Goal: Task Accomplishment & Management: Manage account settings

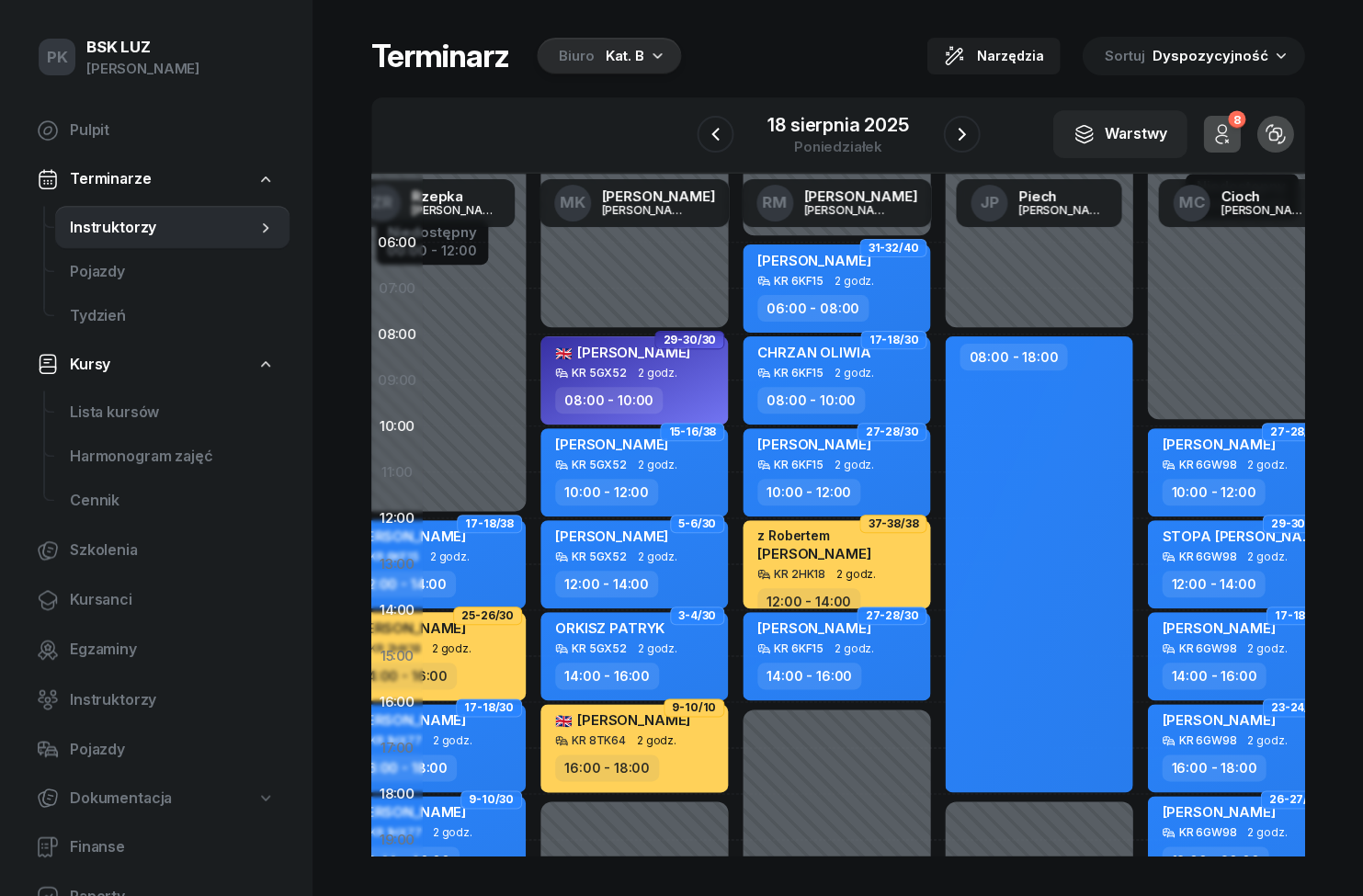
scroll to position [0, 83]
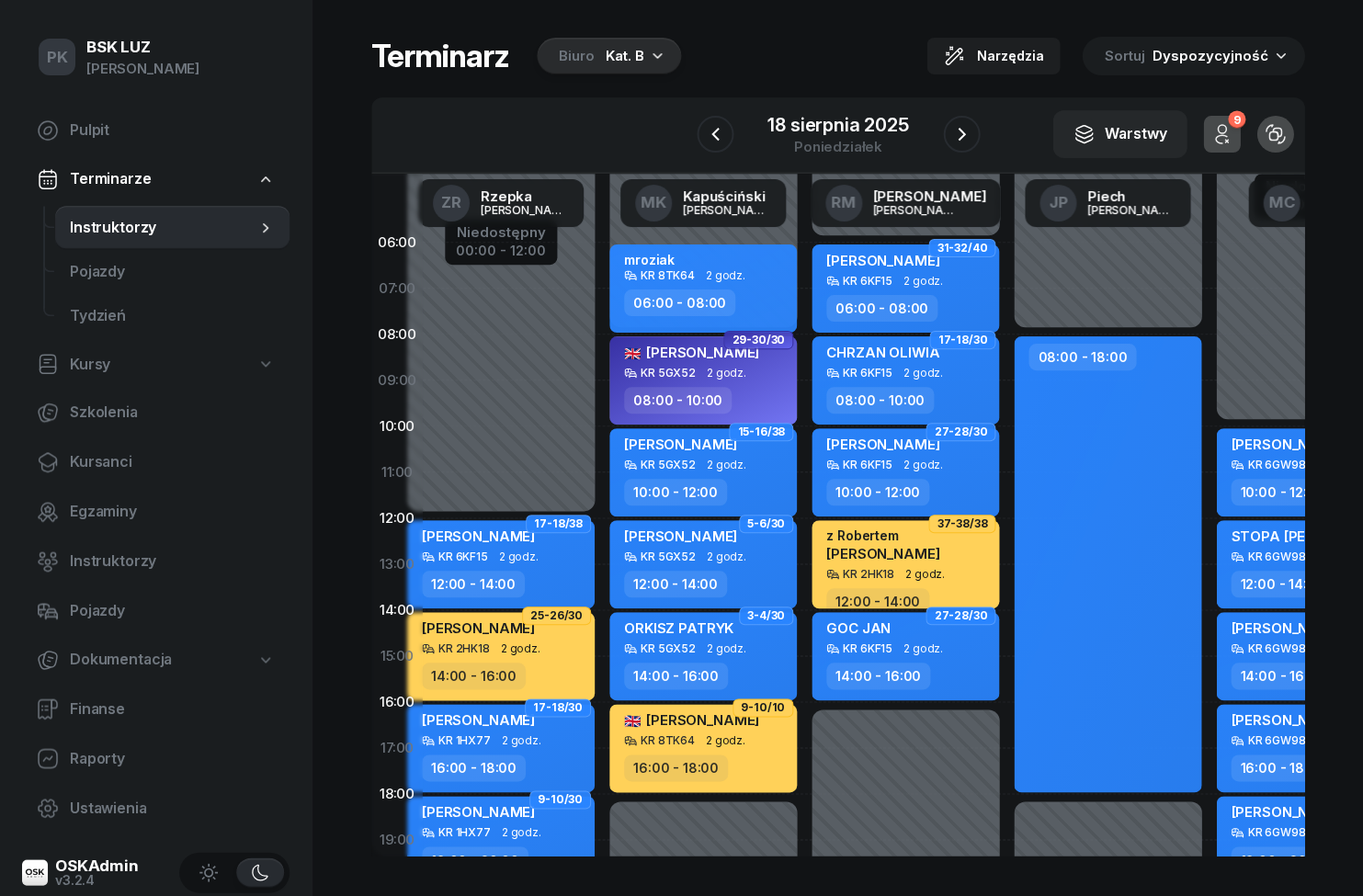
scroll to position [0, 10]
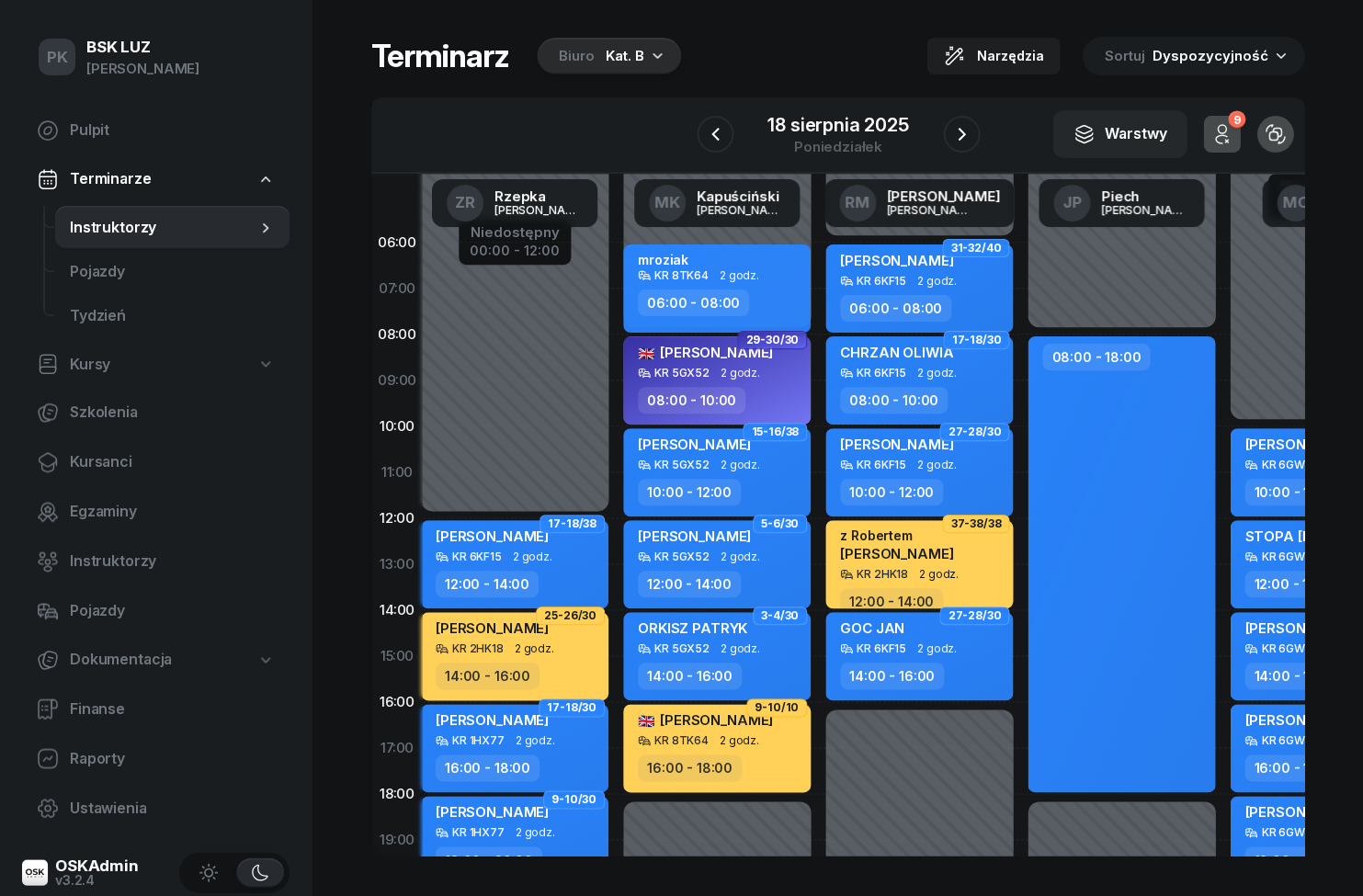
click at [54, 465] on icon at bounding box center [48, 467] width 12 height 9
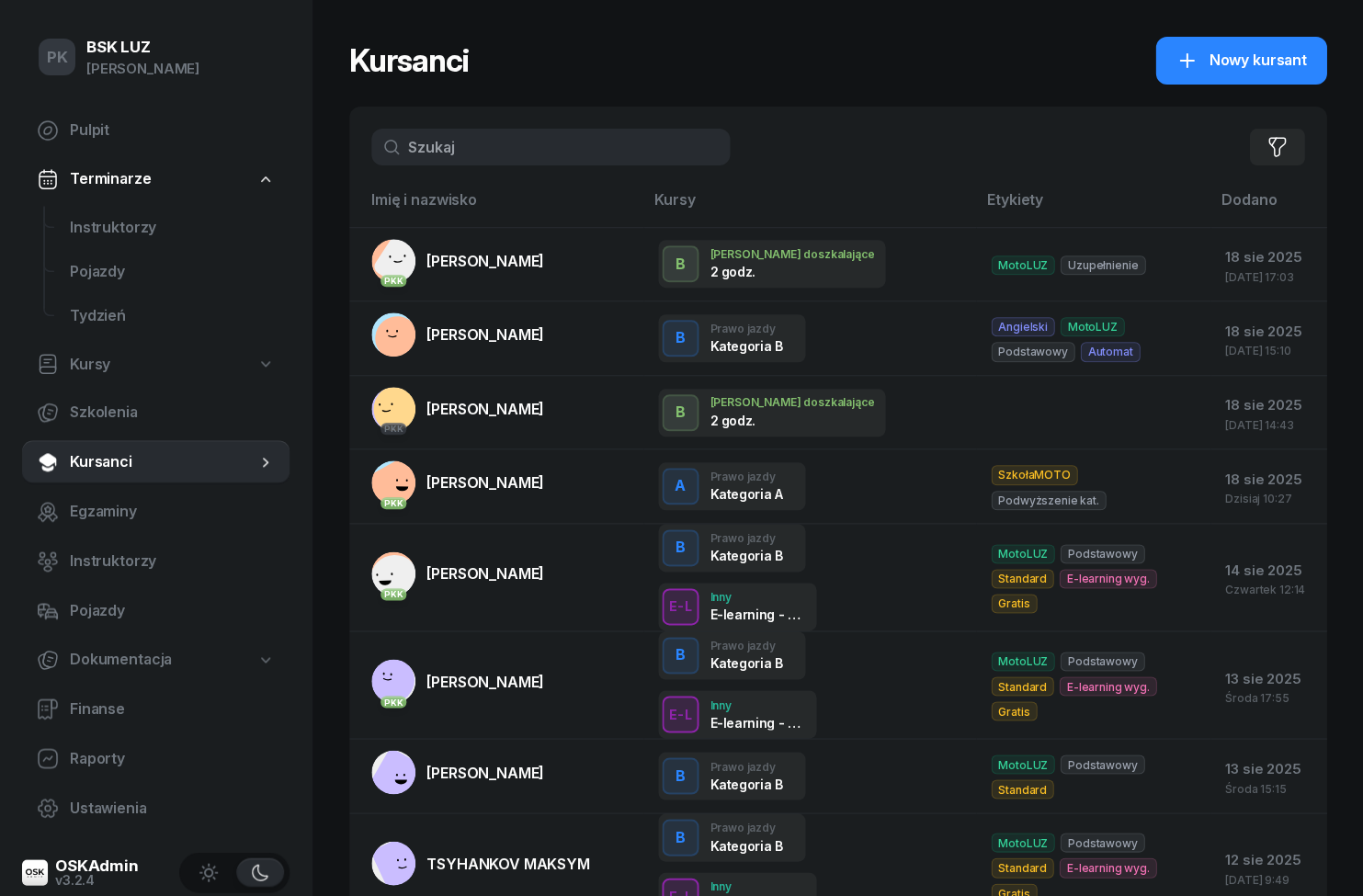
click at [77, 552] on span "Instruktorzy" at bounding box center [172, 561] width 205 height 24
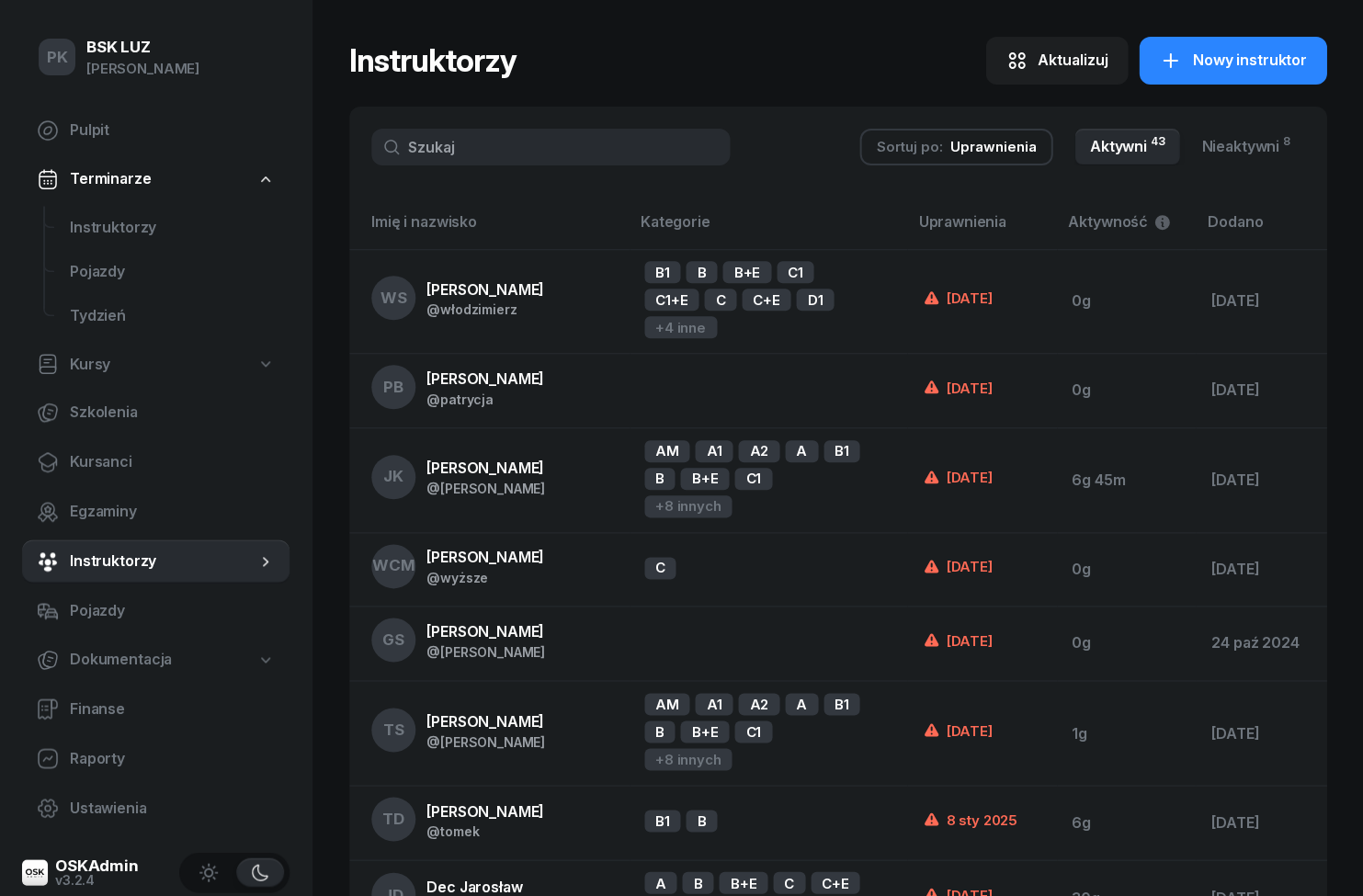
click at [600, 147] on input "text" at bounding box center [551, 147] width 359 height 37
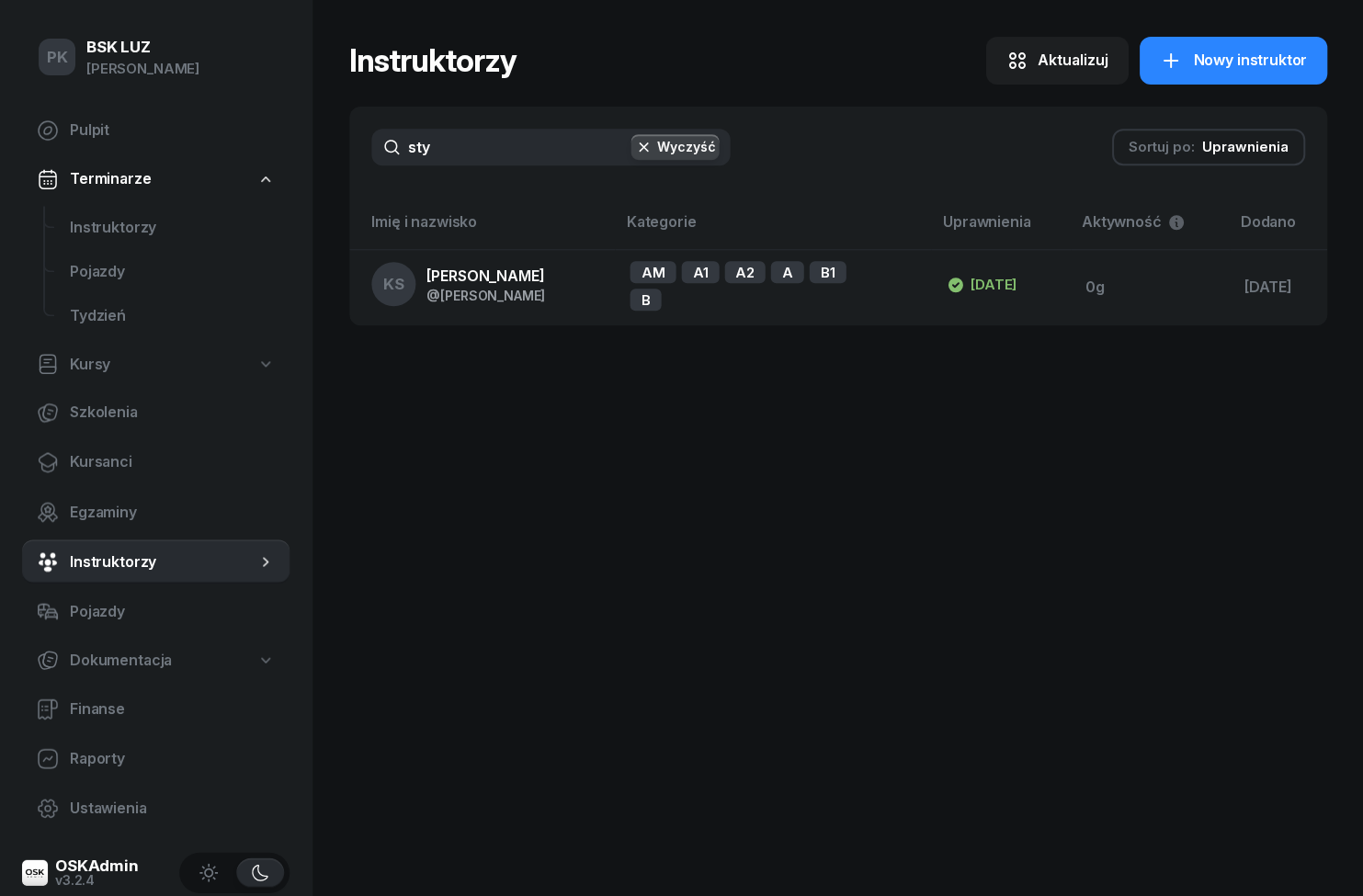
type input "styr"
click at [504, 292] on div "@[PERSON_NAME]" at bounding box center [486, 295] width 118 height 15
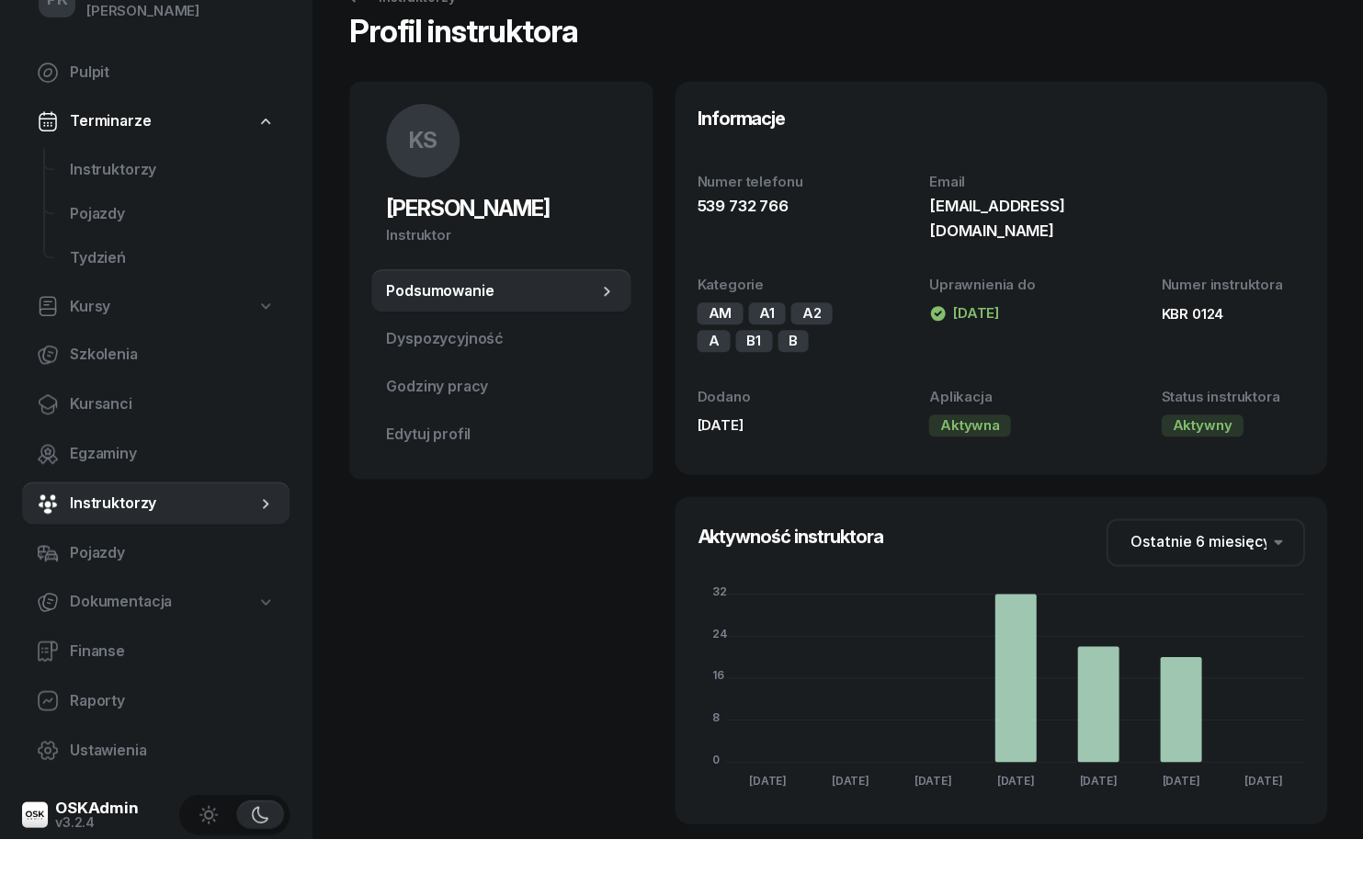
scroll to position [59, 0]
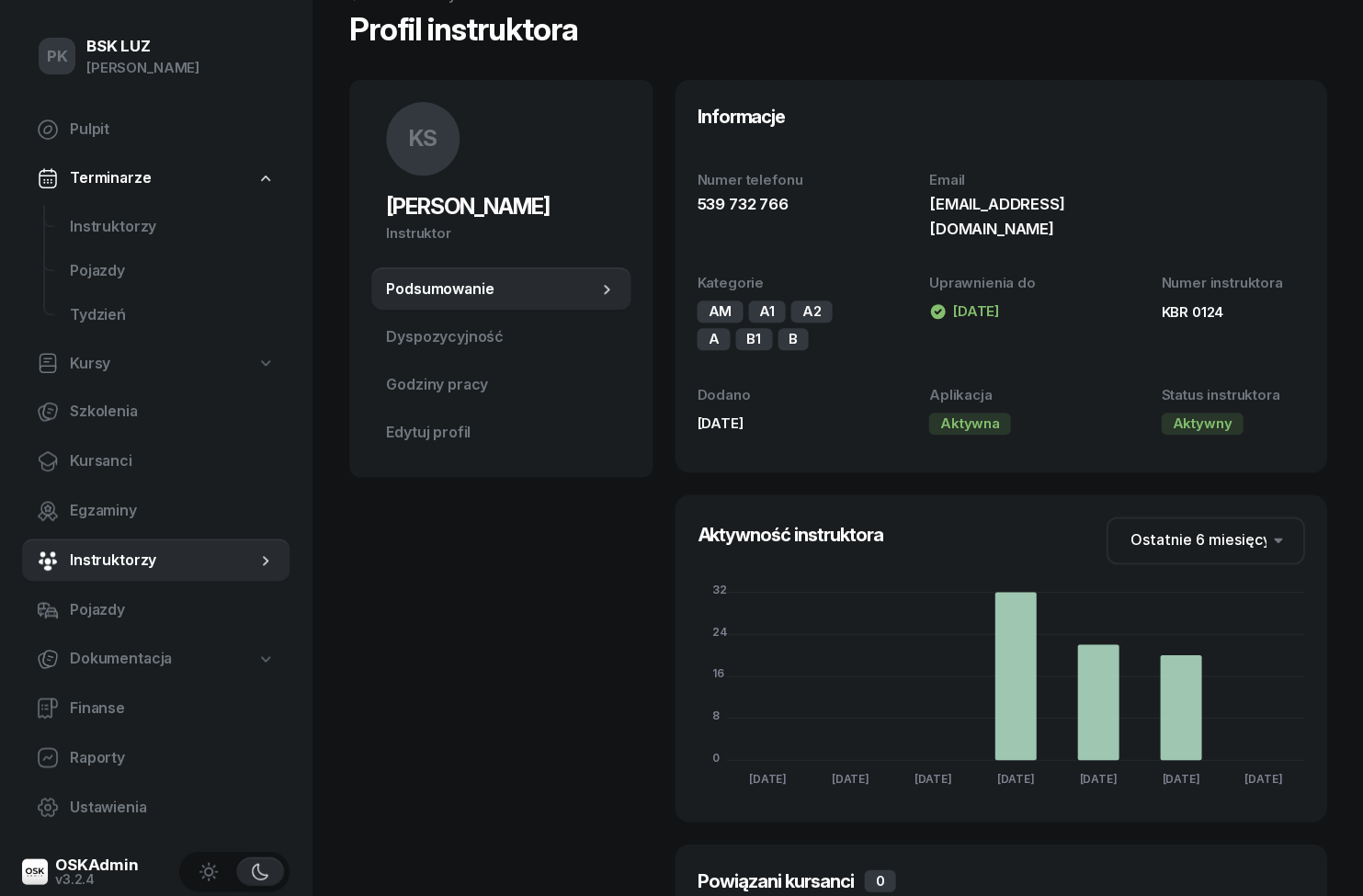
click at [409, 345] on span "Dyspozycyjność" at bounding box center [501, 338] width 230 height 24
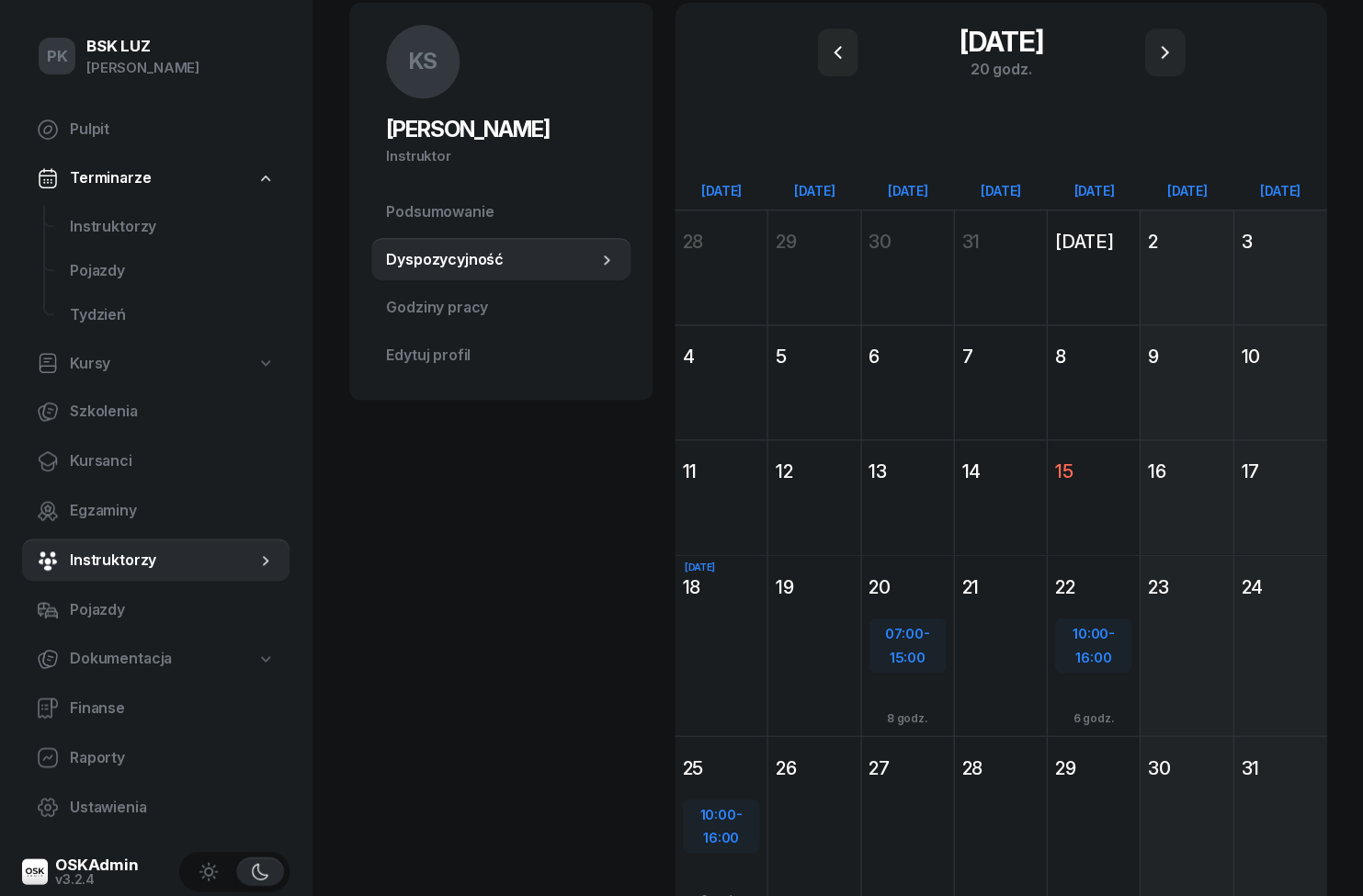
scroll to position [156, 0]
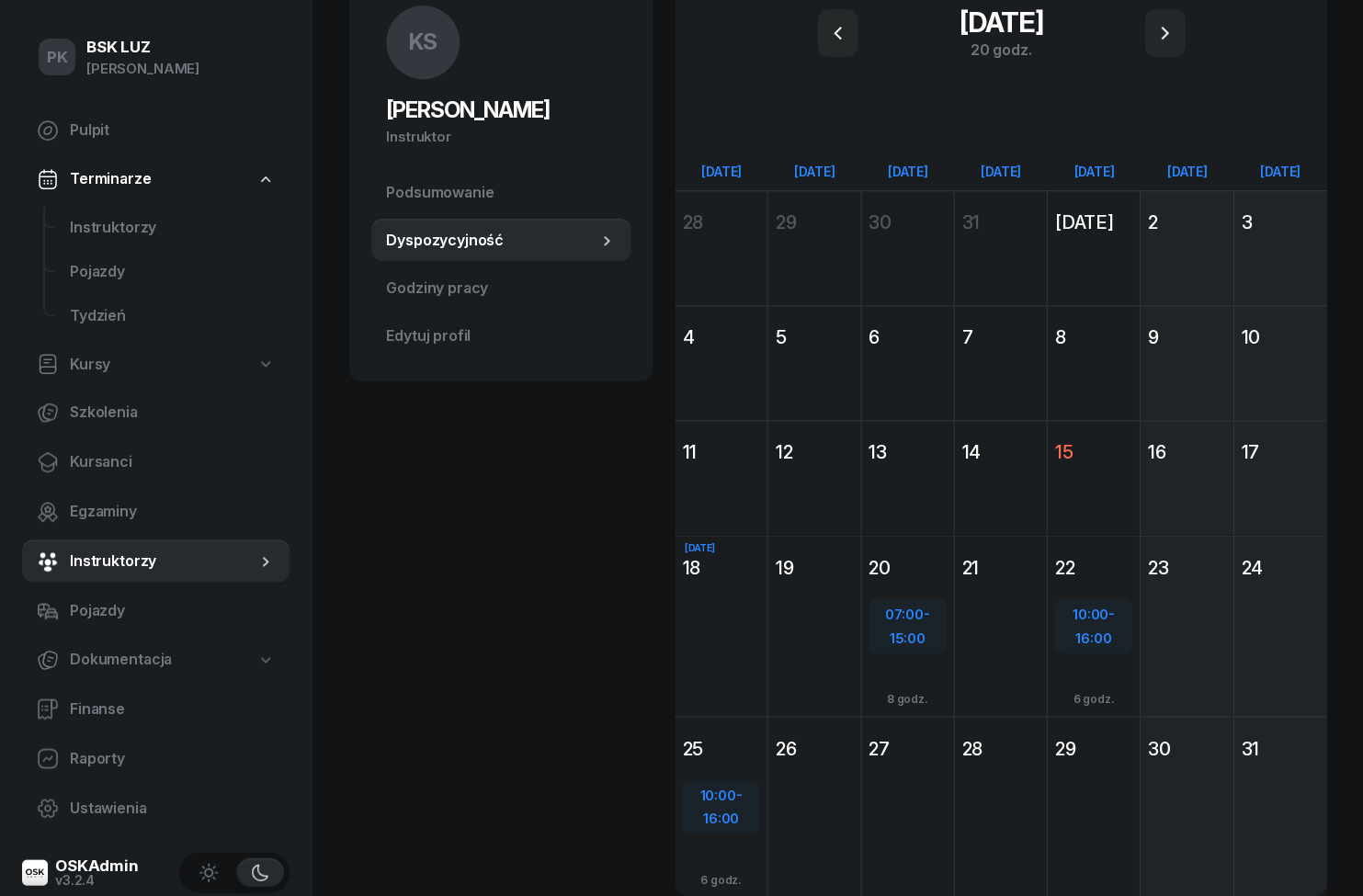
click at [915, 629] on span "15:00" at bounding box center [907, 637] width 36 height 17
select select "07"
select select "15"
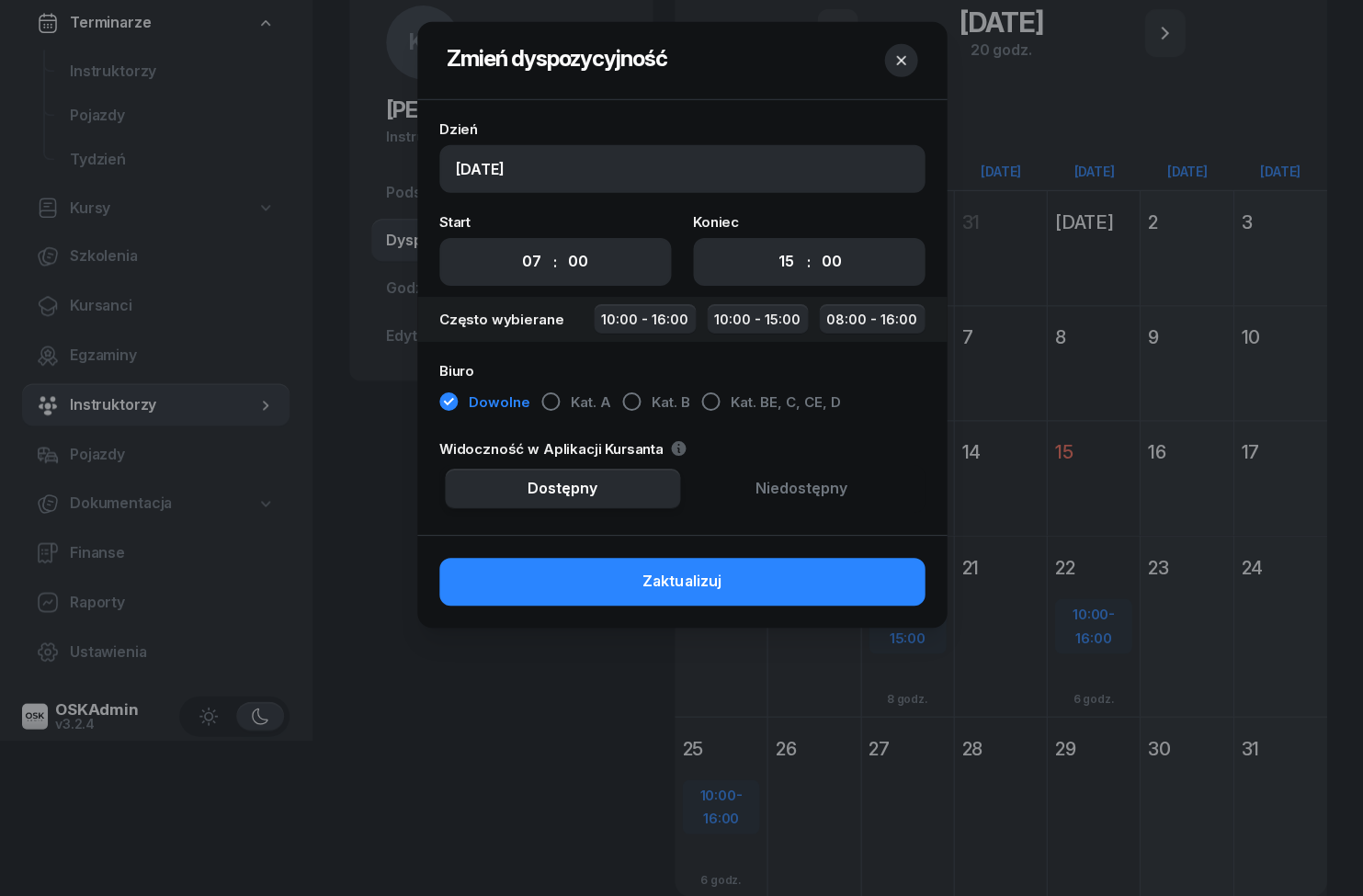
click at [702, 408] on button "Kat. B" at bounding box center [771, 404] width 139 height 33
click at [753, 601] on button "Zaktualizuj" at bounding box center [682, 582] width 486 height 48
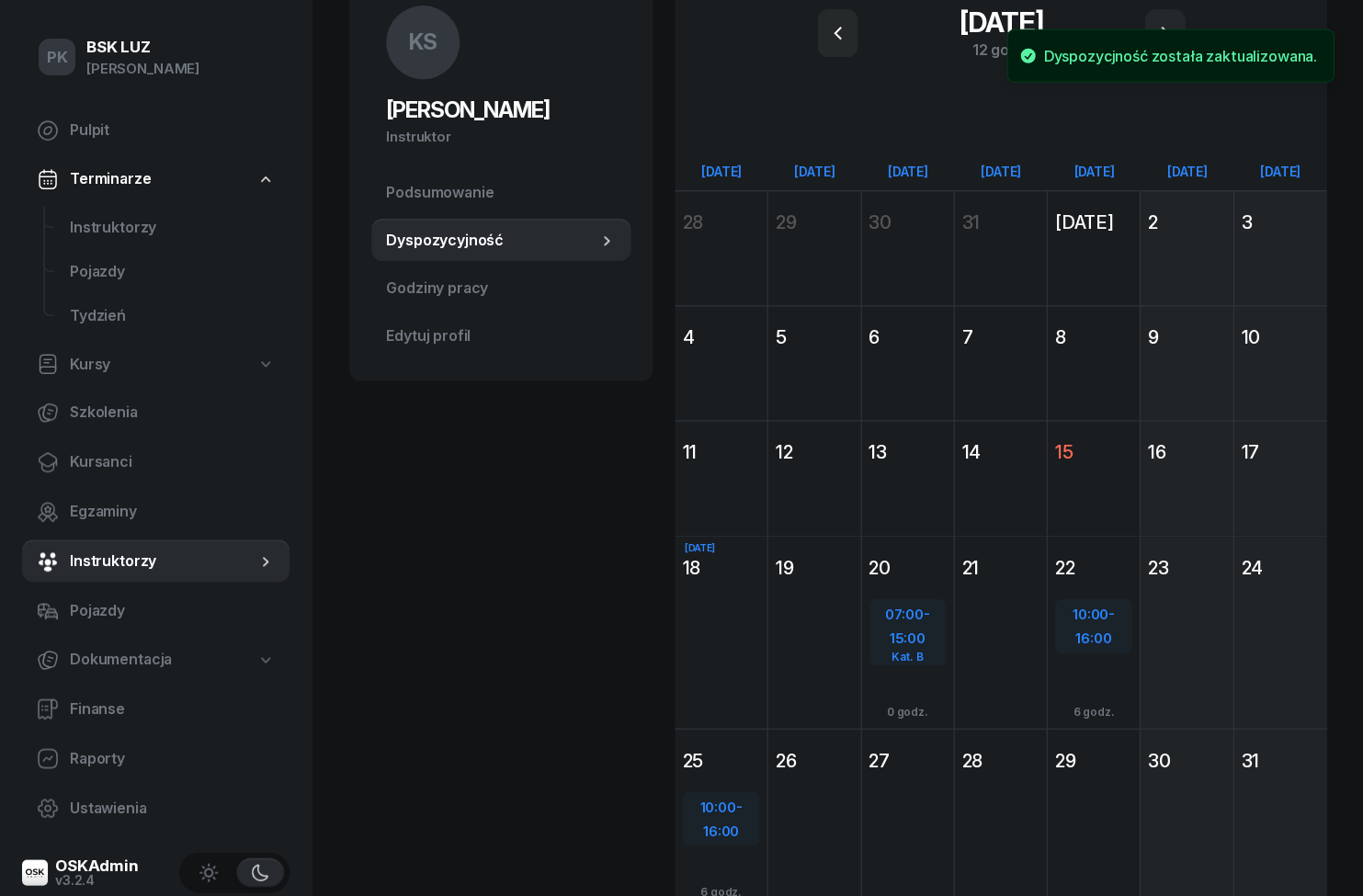
click at [1091, 618] on span "10:00" at bounding box center [1090, 614] width 36 height 17
select select "10"
select select "16"
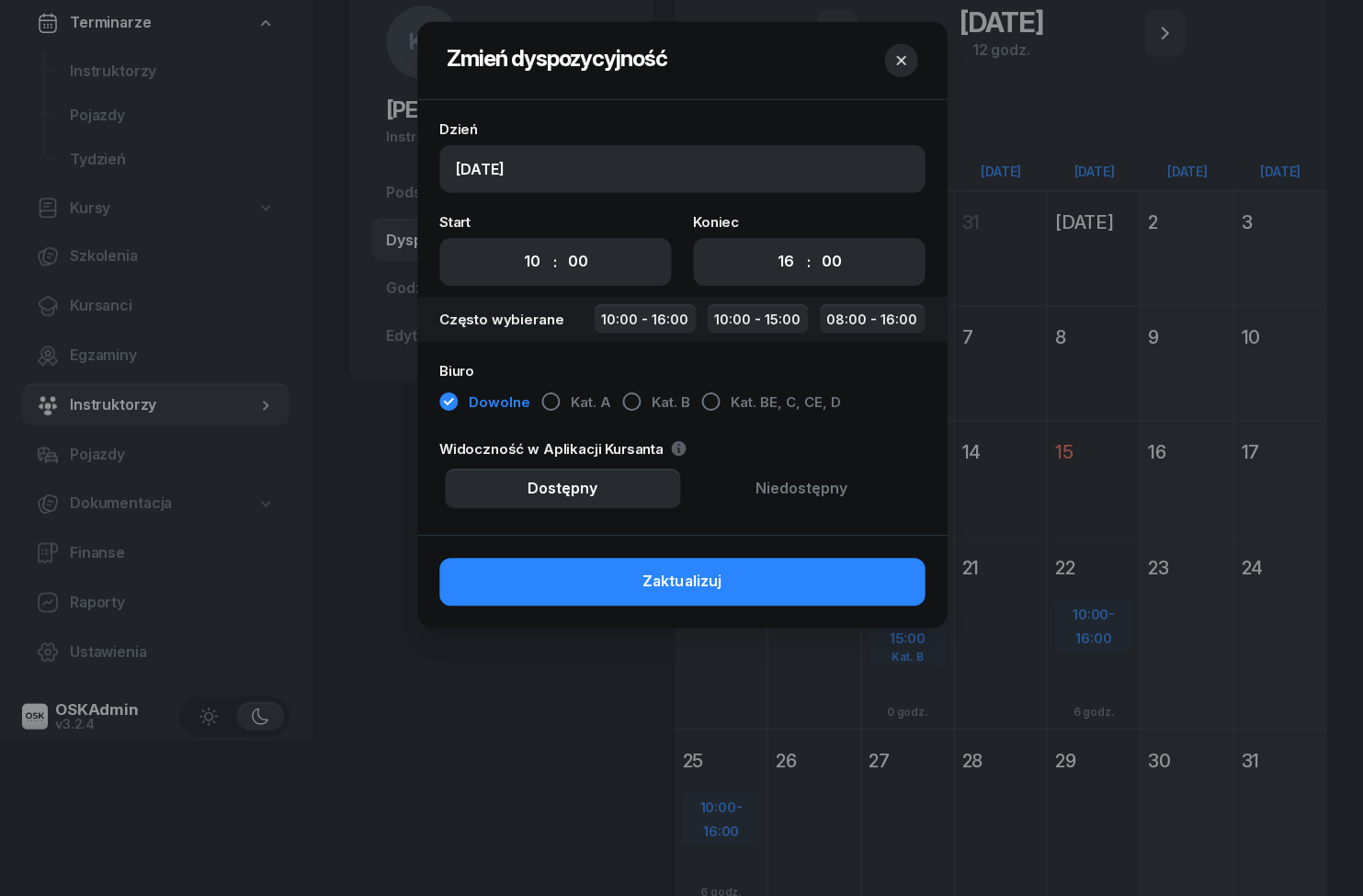
click at [633, 409] on div "button" at bounding box center [631, 401] width 18 height 18
click at [673, 593] on span "Zaktualizuj" at bounding box center [682, 581] width 78 height 24
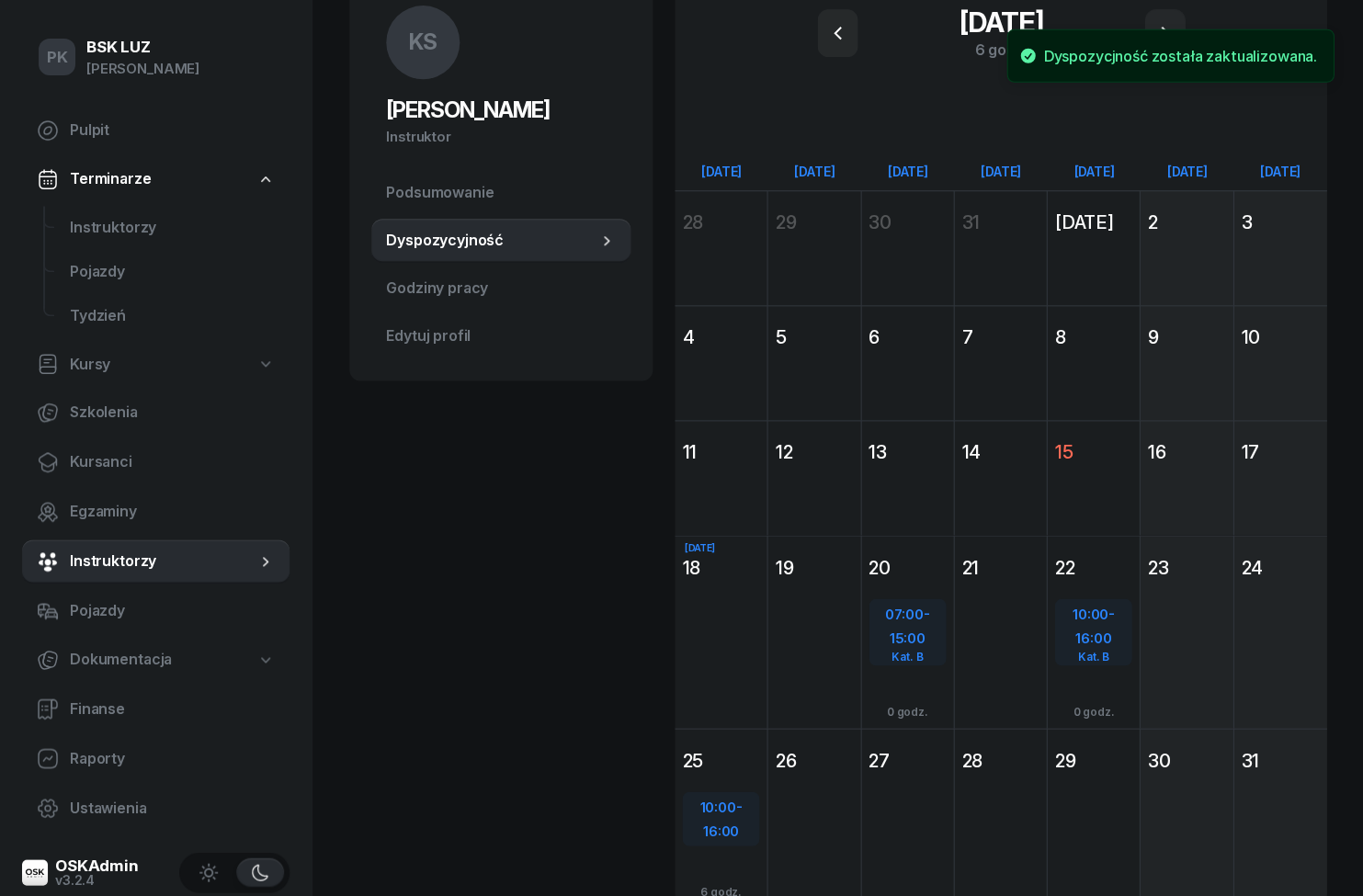
click at [709, 828] on span "16:00" at bounding box center [722, 830] width 36 height 17
select select "10"
select select "16"
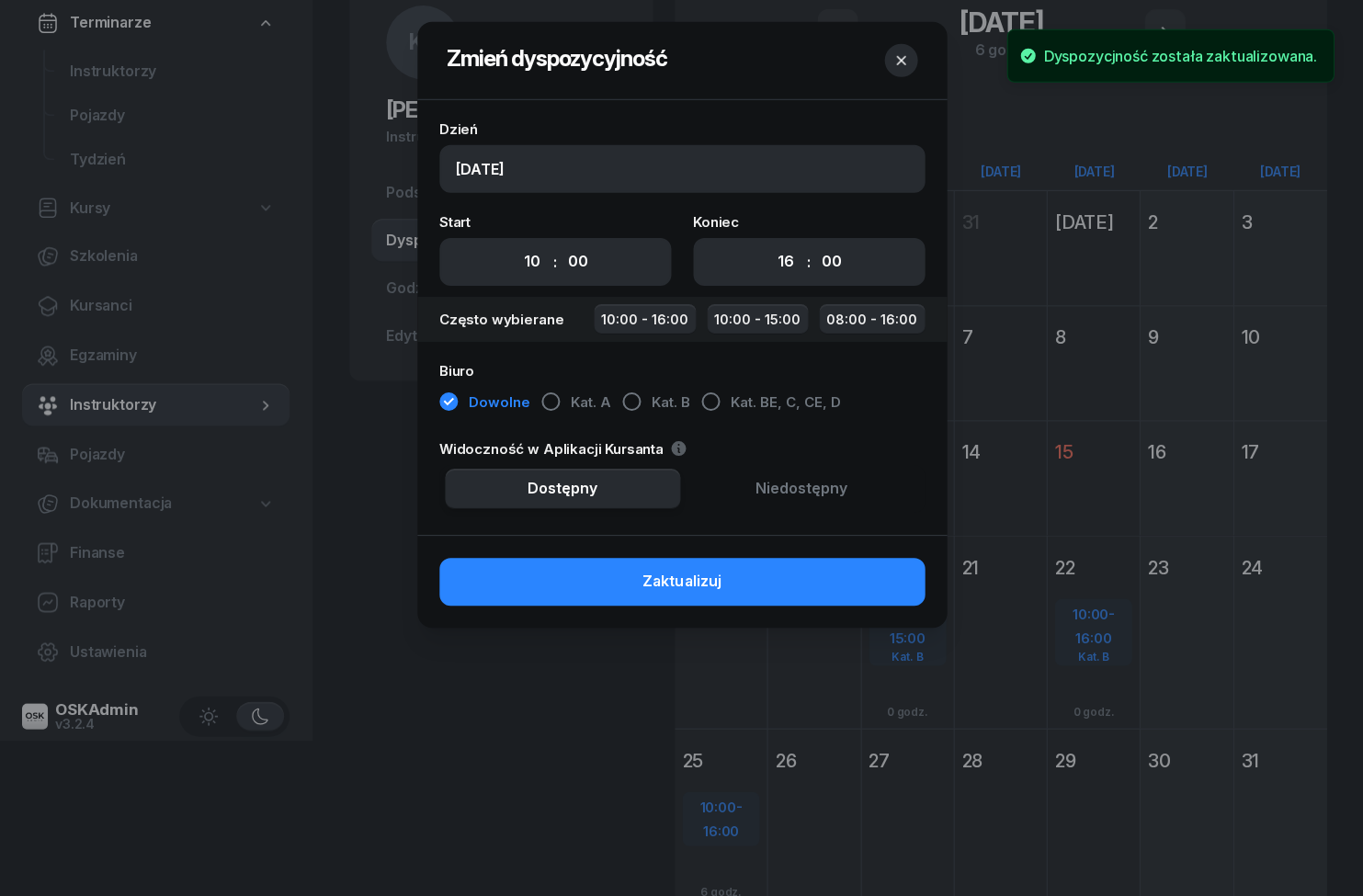
click at [702, 409] on button "Kat. B" at bounding box center [771, 404] width 139 height 33
click at [673, 572] on span "Zaktualizuj" at bounding box center [682, 581] width 78 height 24
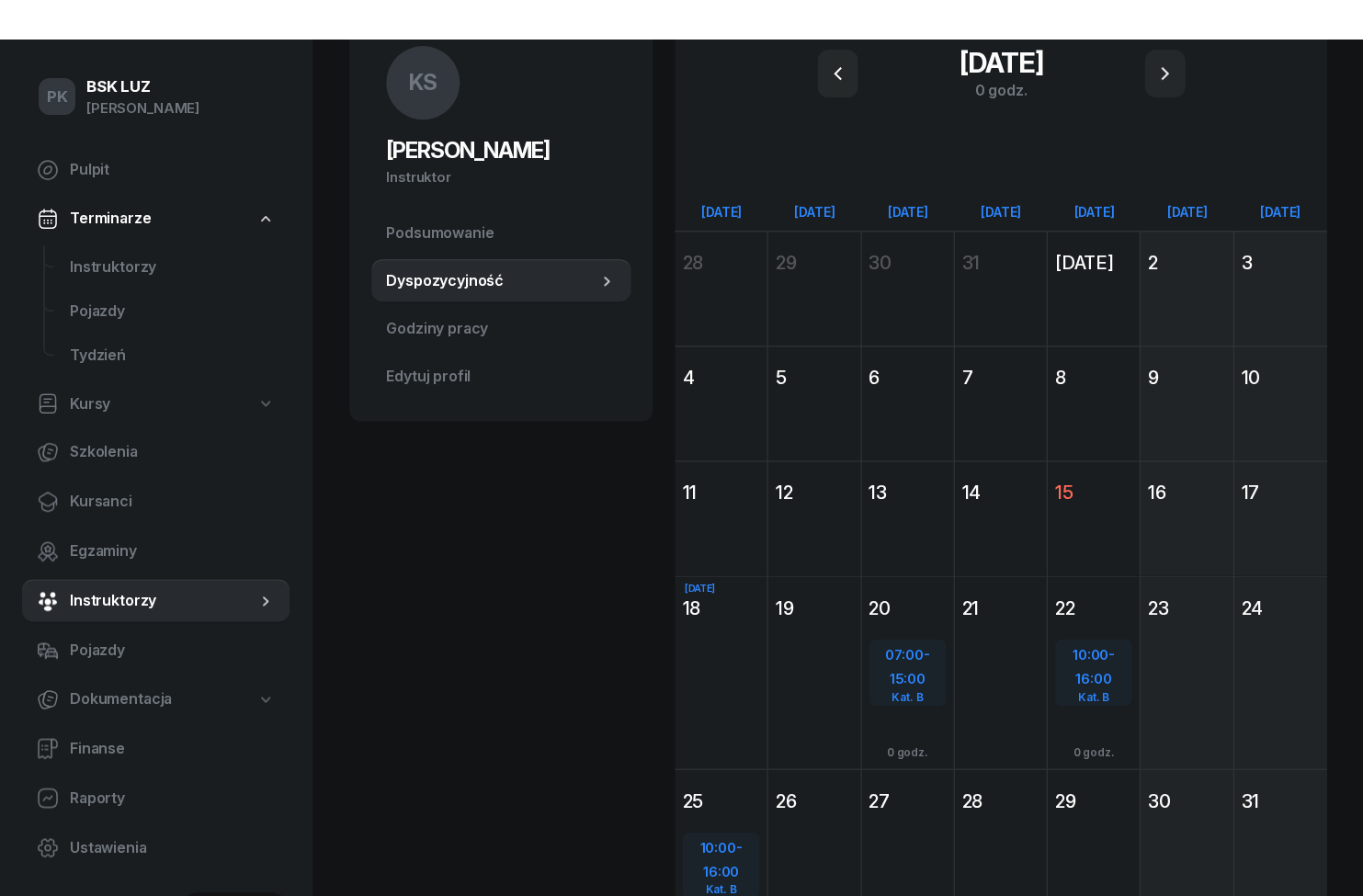
scroll to position [0, 0]
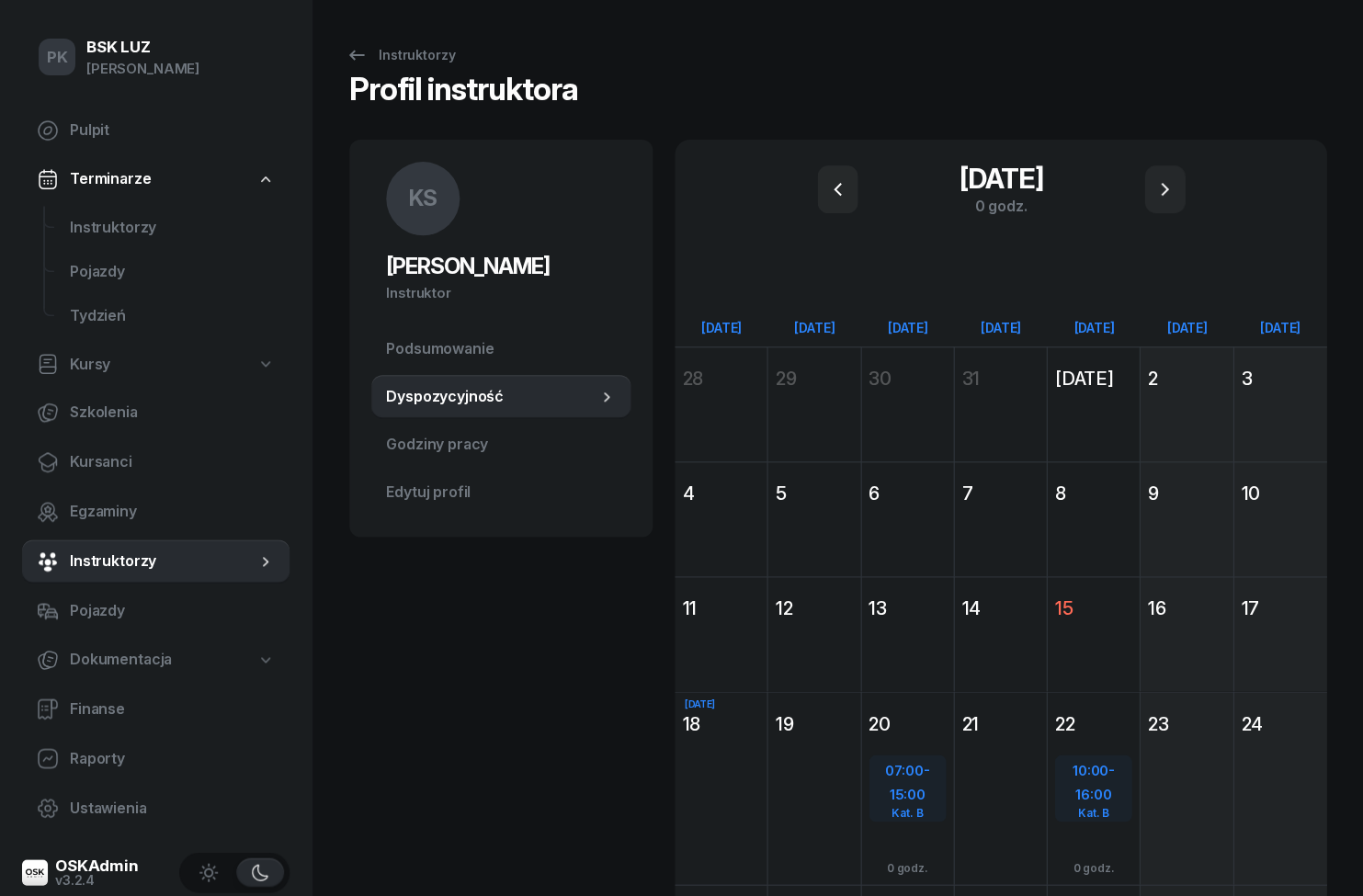
click at [100, 231] on span "Instruktorzy" at bounding box center [172, 227] width 205 height 24
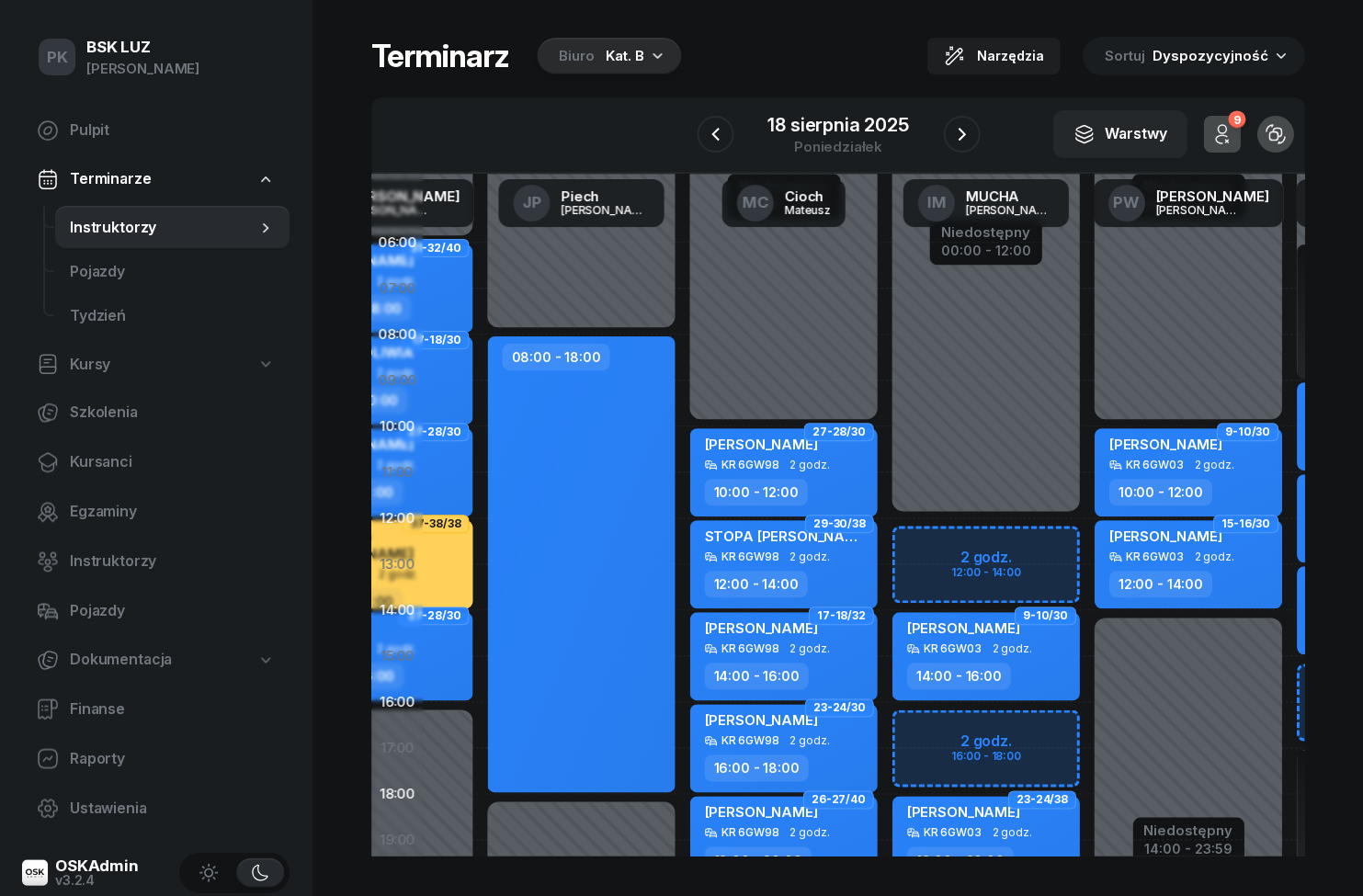
scroll to position [0, 555]
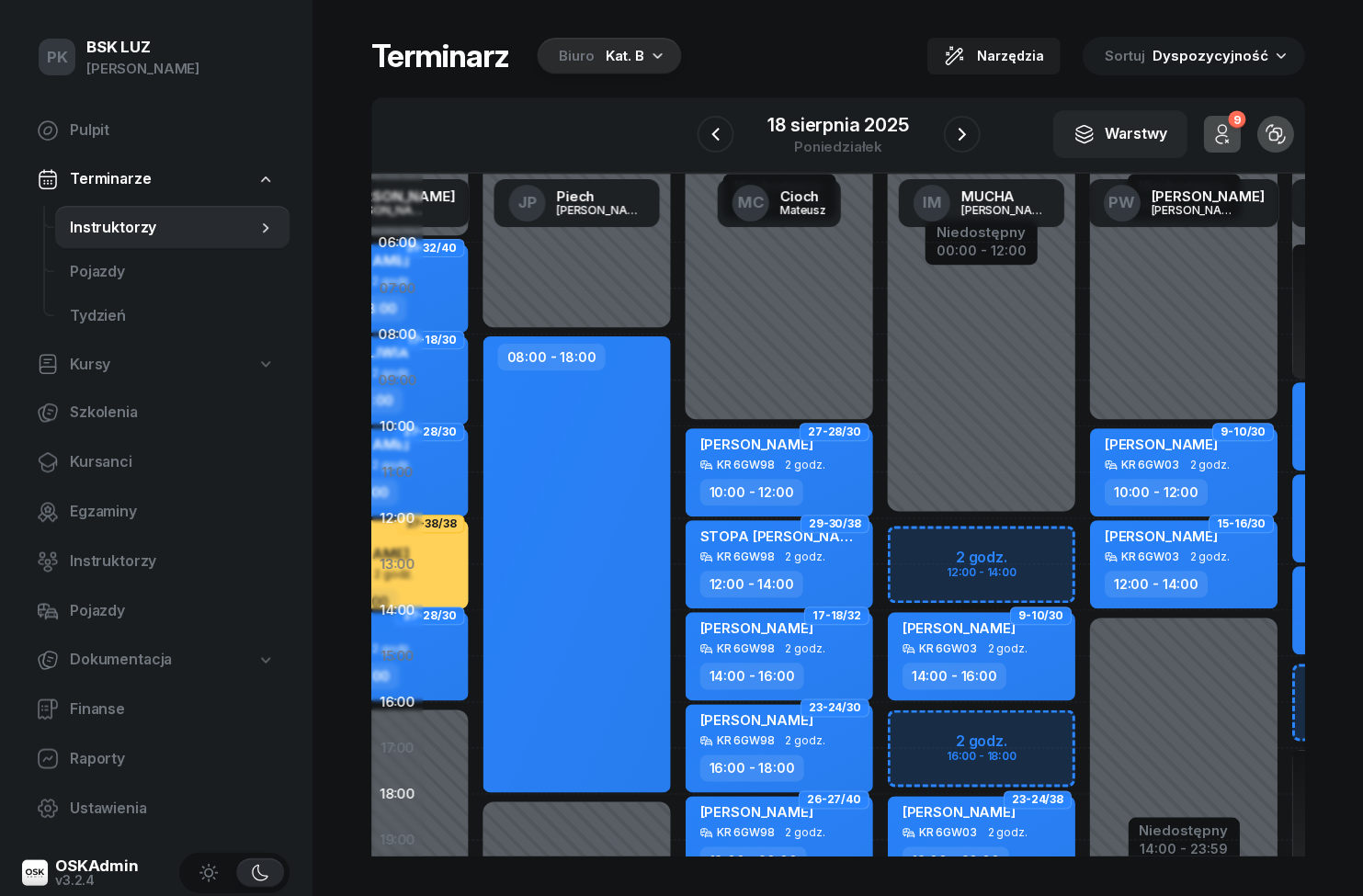
click at [964, 126] on icon "button" at bounding box center [961, 134] width 22 height 22
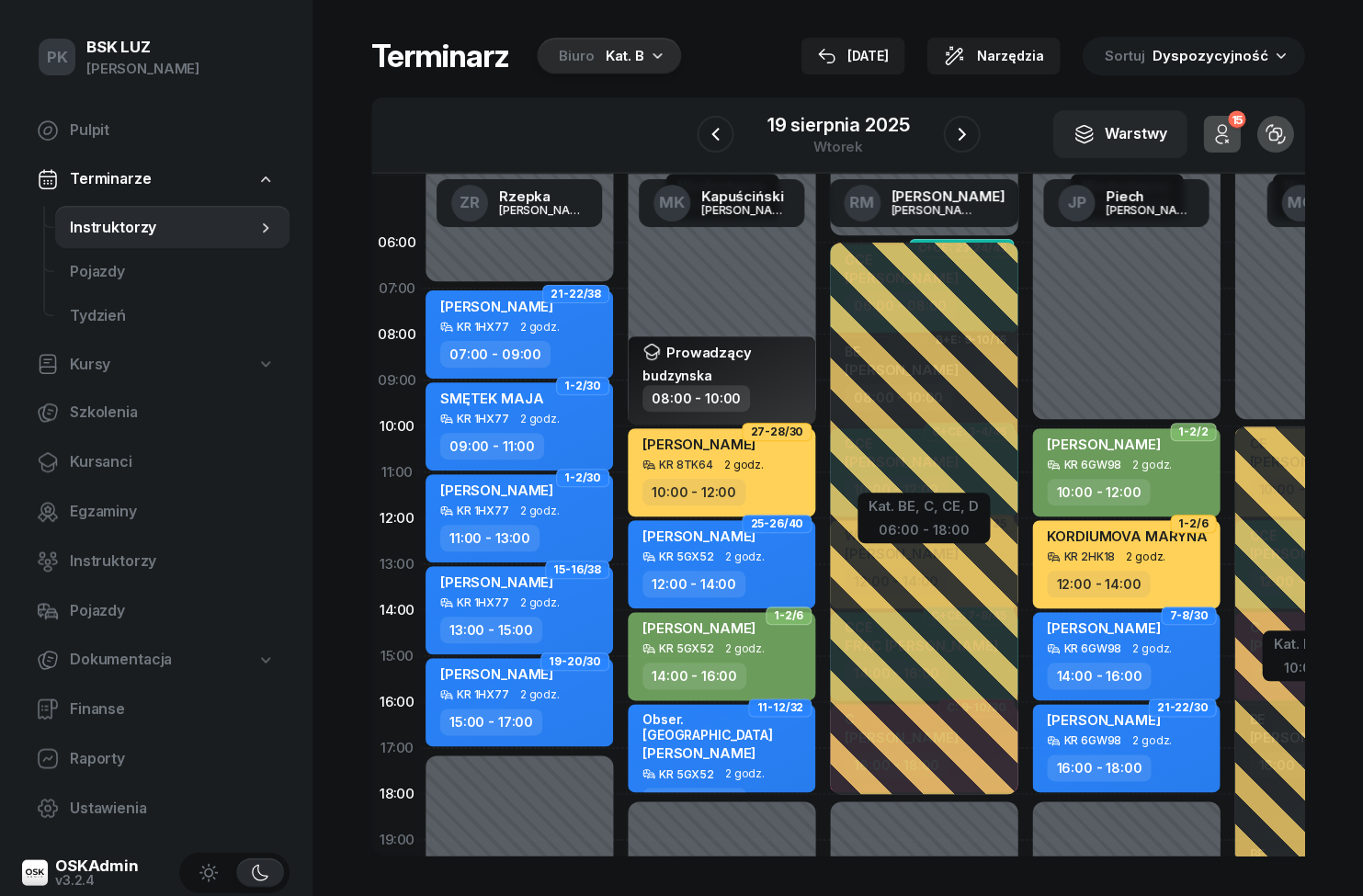
scroll to position [0, 4]
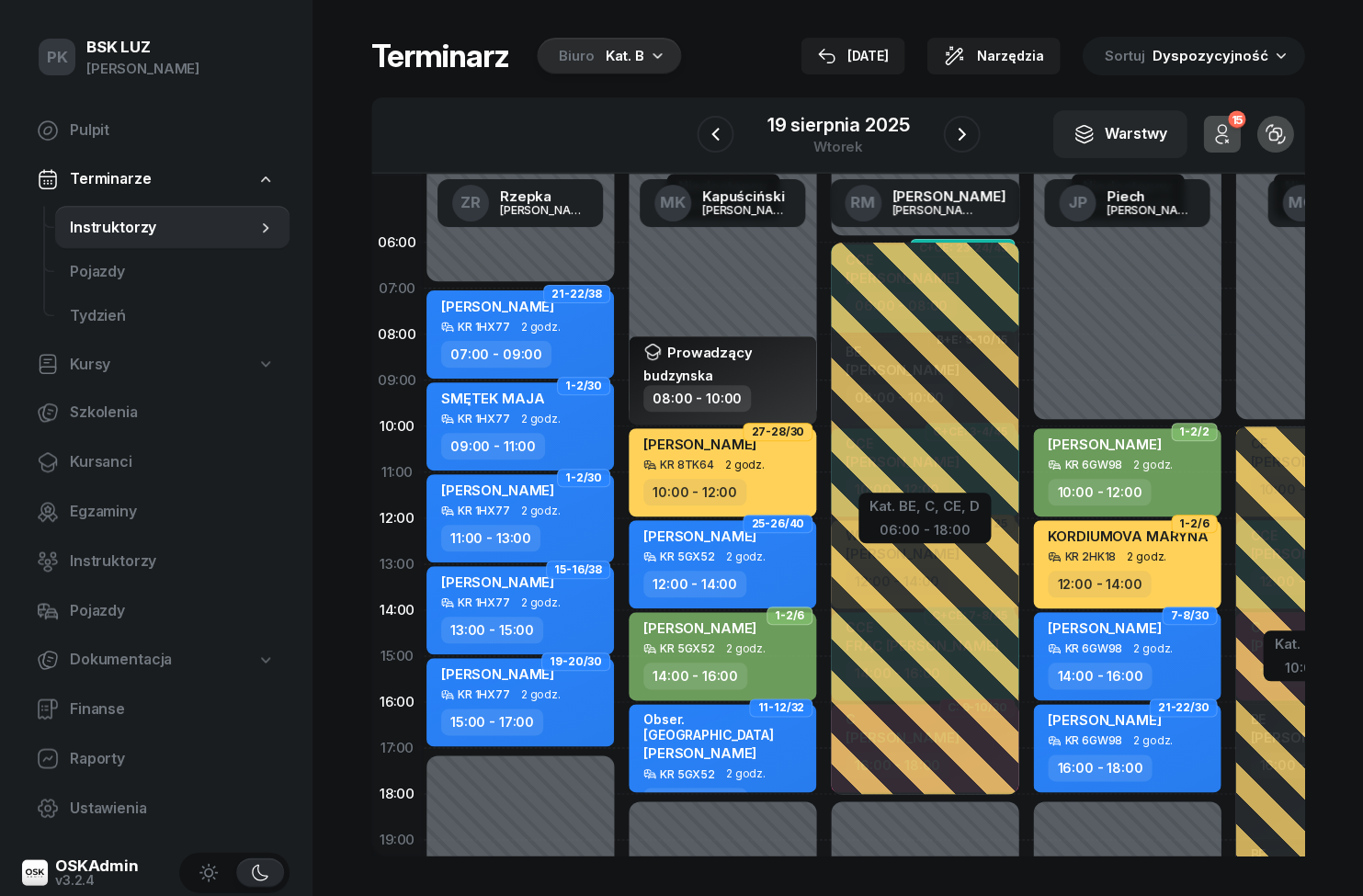
click at [648, 58] on icon "button" at bounding box center [657, 54] width 18 height 18
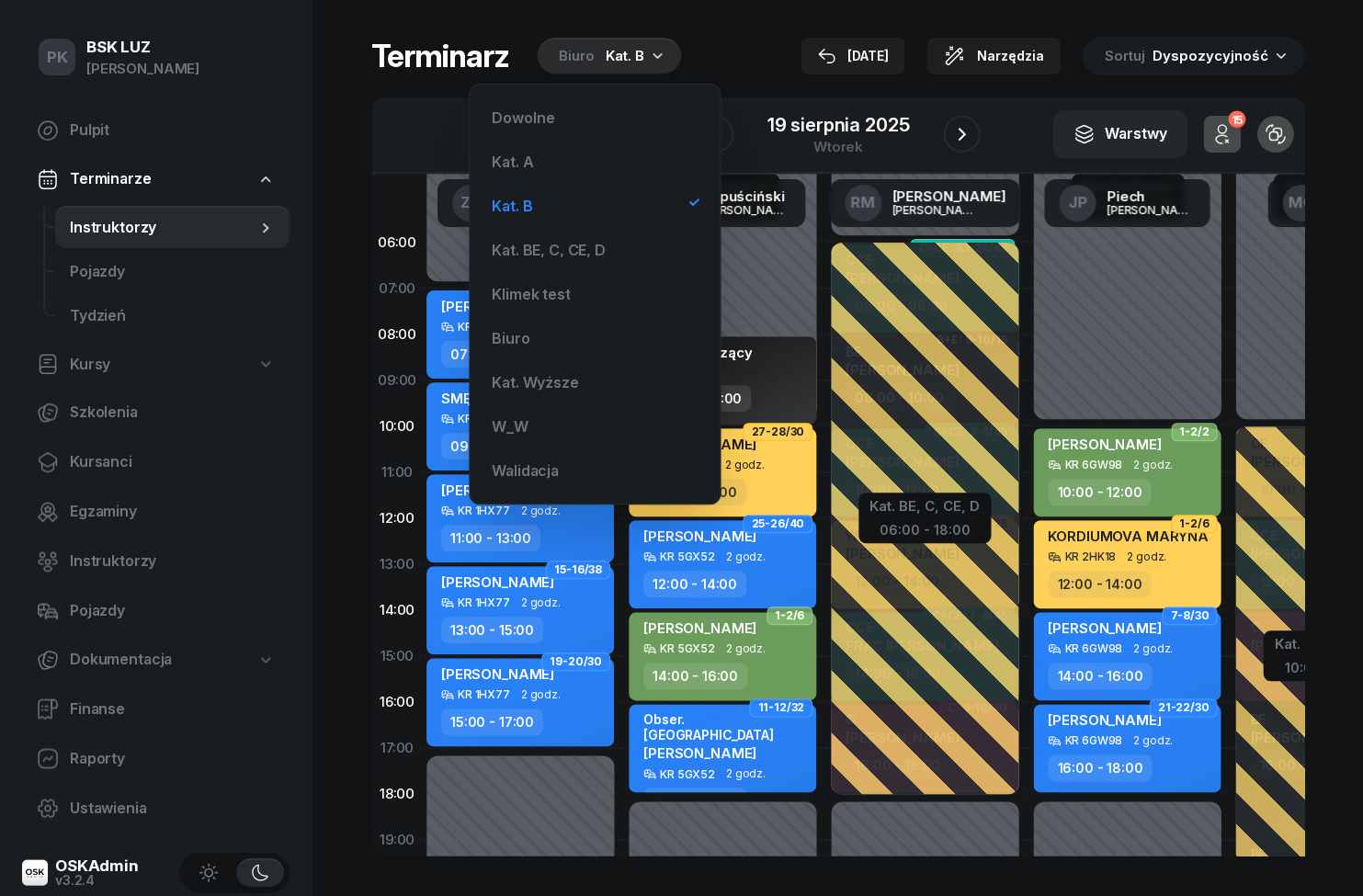
click at [540, 164] on div "Kat. A" at bounding box center [595, 161] width 220 height 37
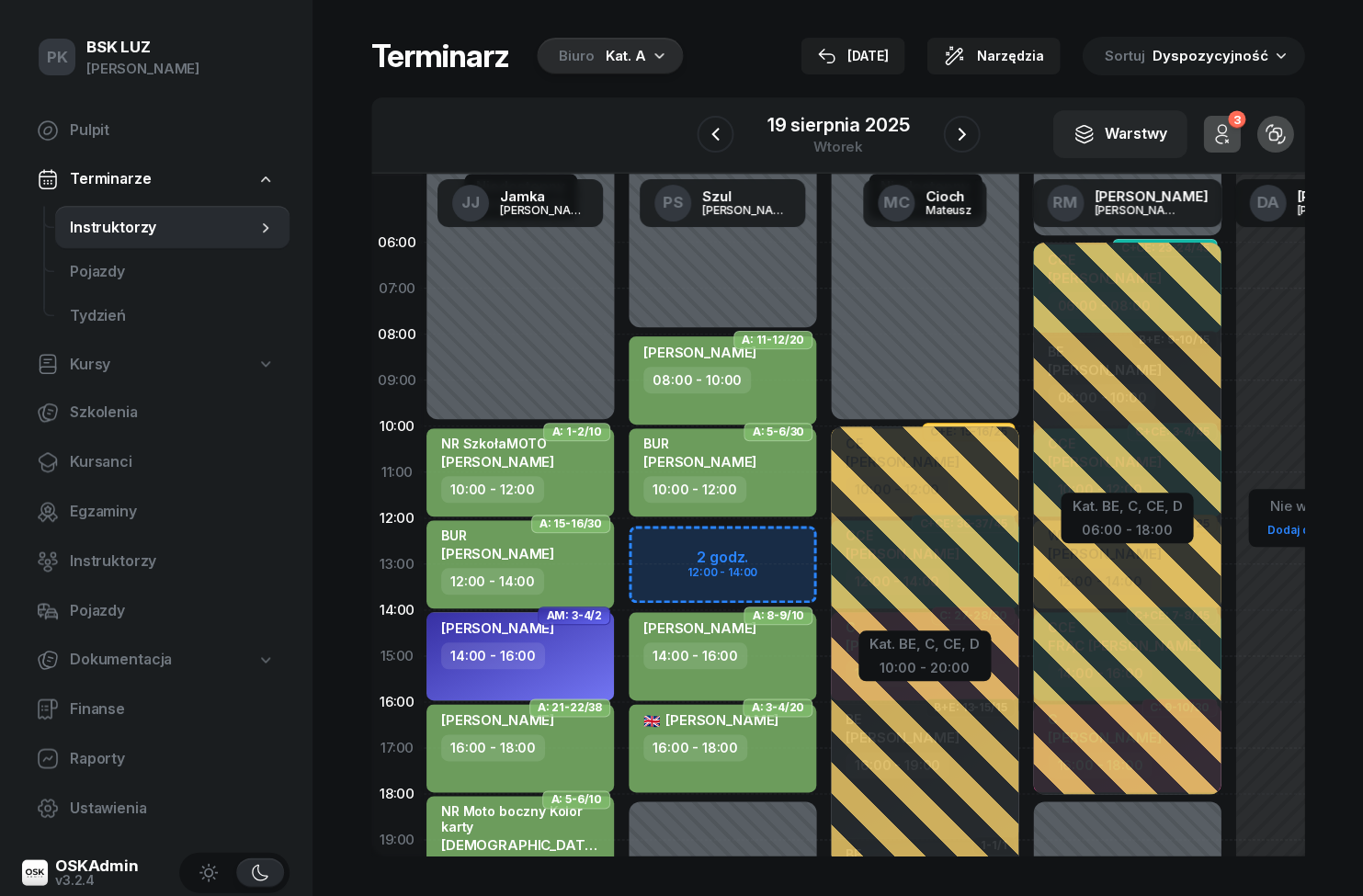
click at [720, 132] on icon "button" at bounding box center [715, 134] width 22 height 22
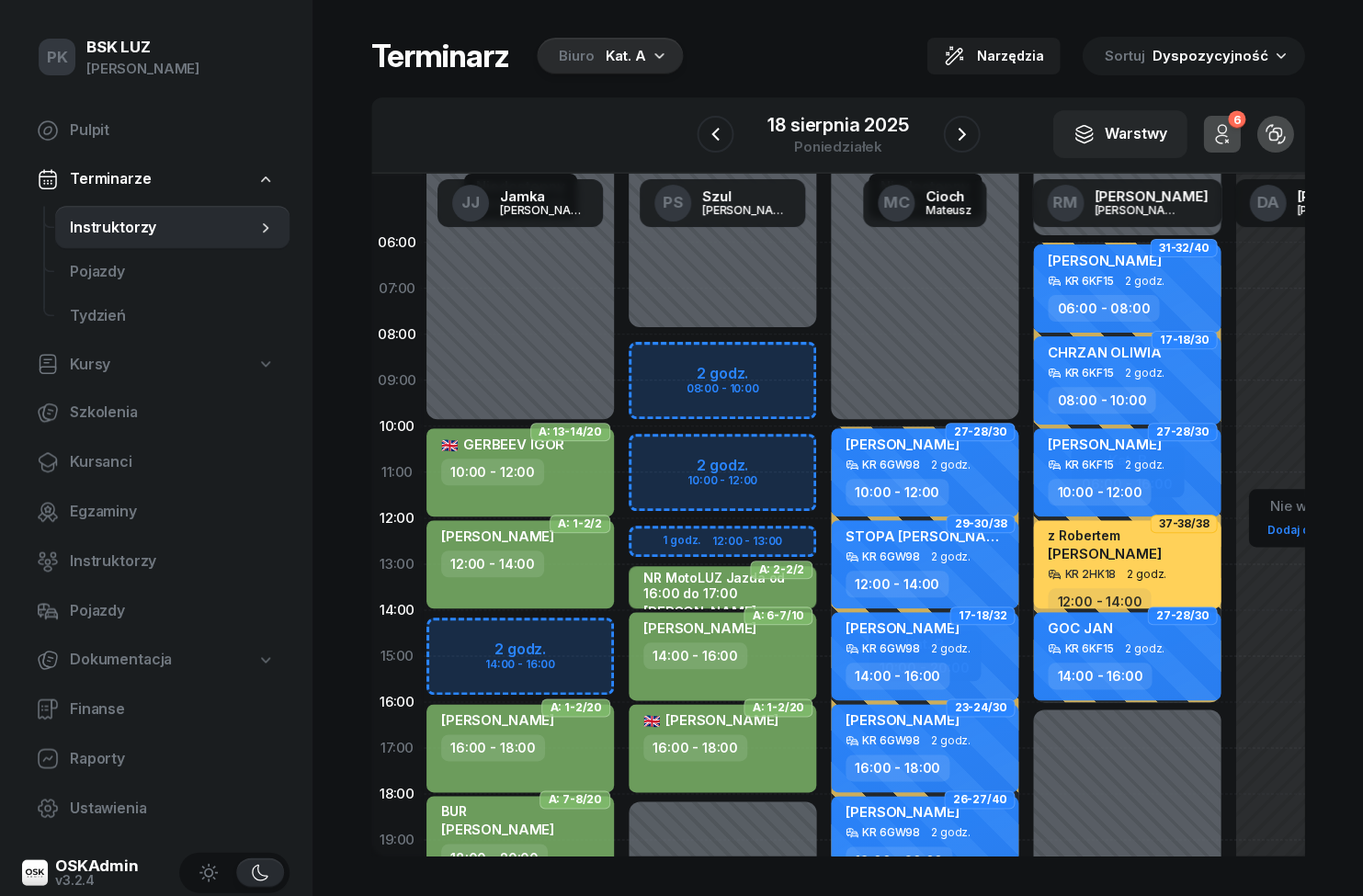
click at [722, 141] on icon "button" at bounding box center [715, 134] width 22 height 22
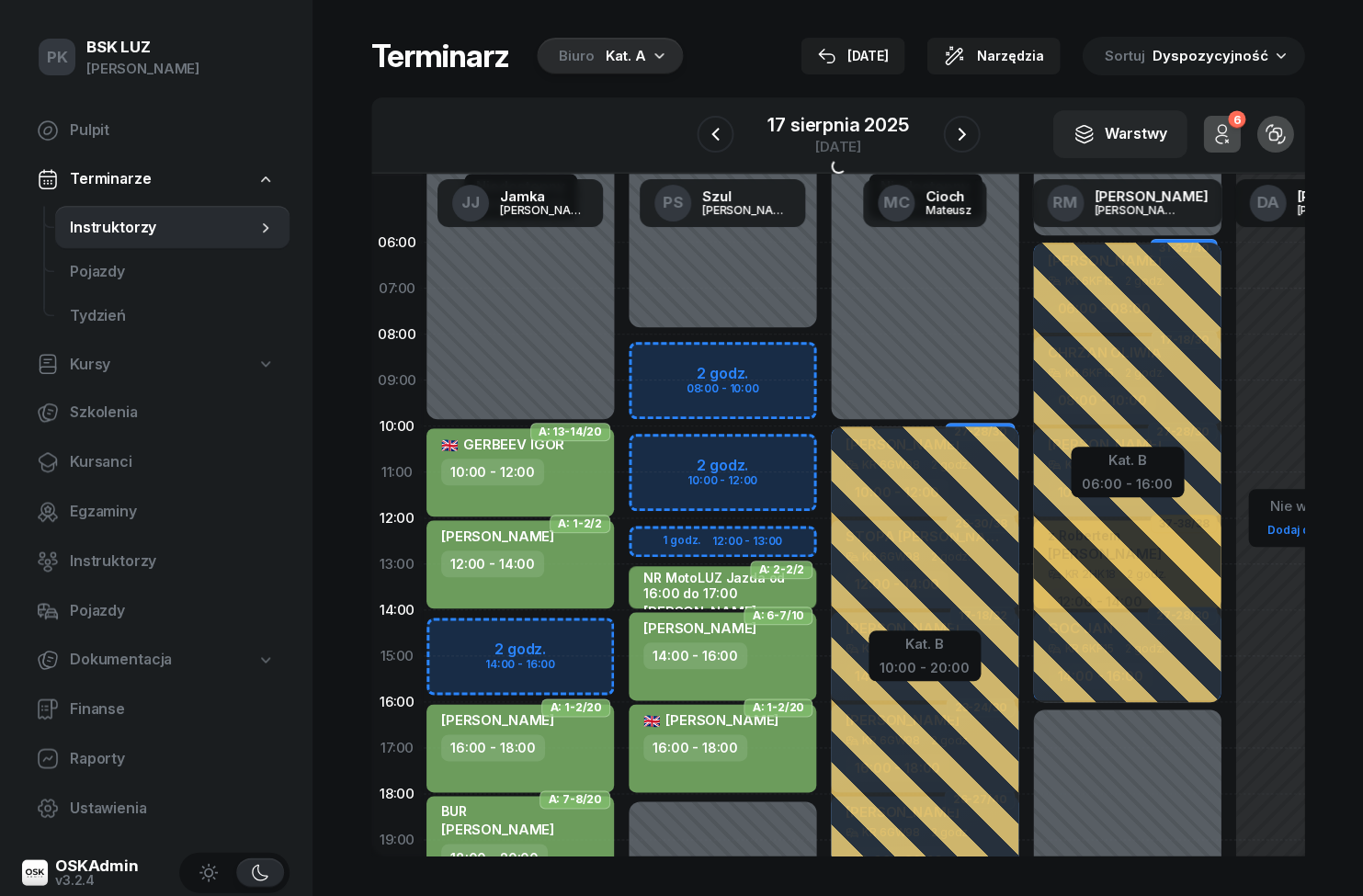
click at [725, 138] on icon "button" at bounding box center [715, 134] width 22 height 22
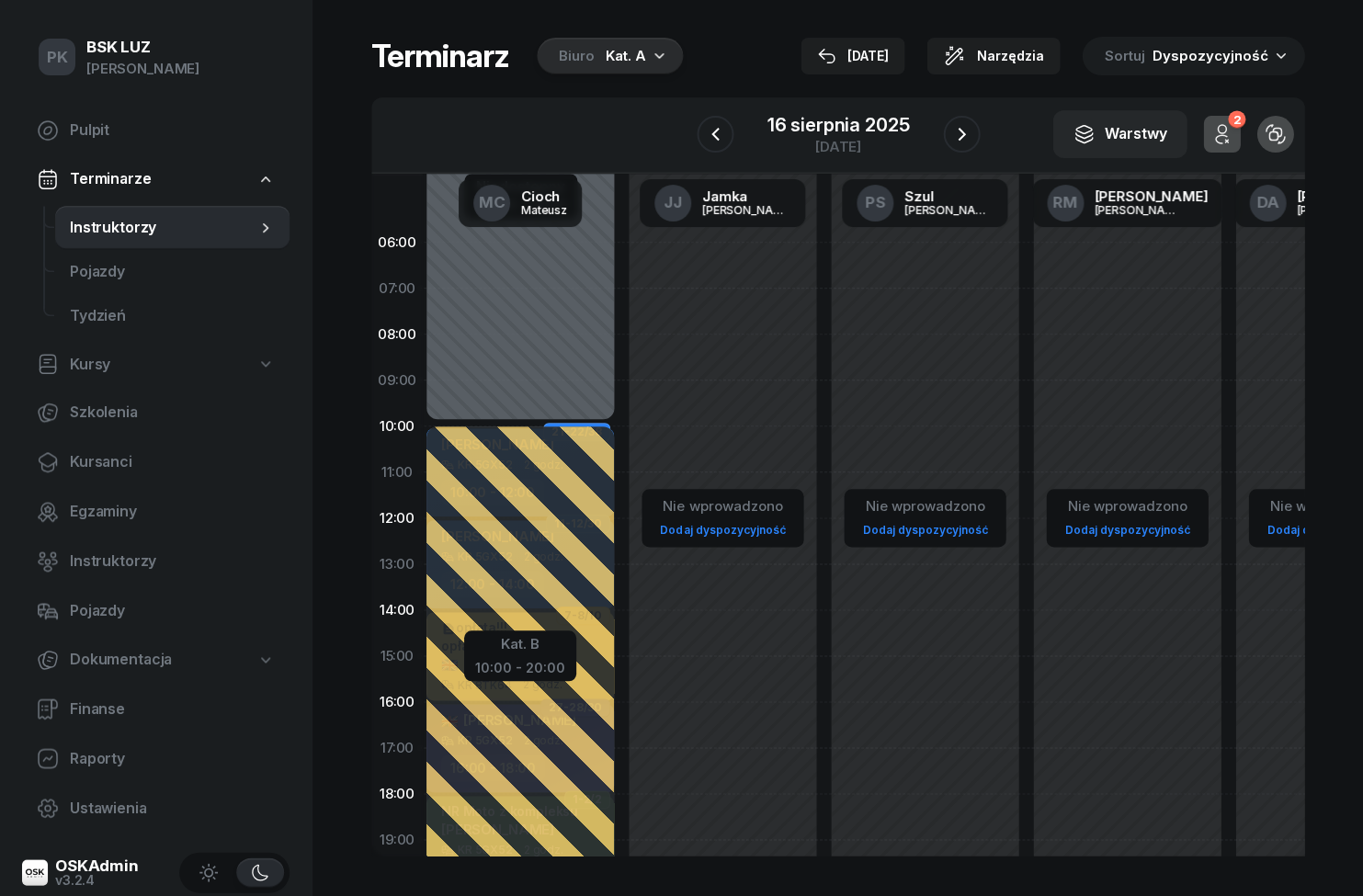
click at [721, 137] on icon "button" at bounding box center [715, 134] width 22 height 22
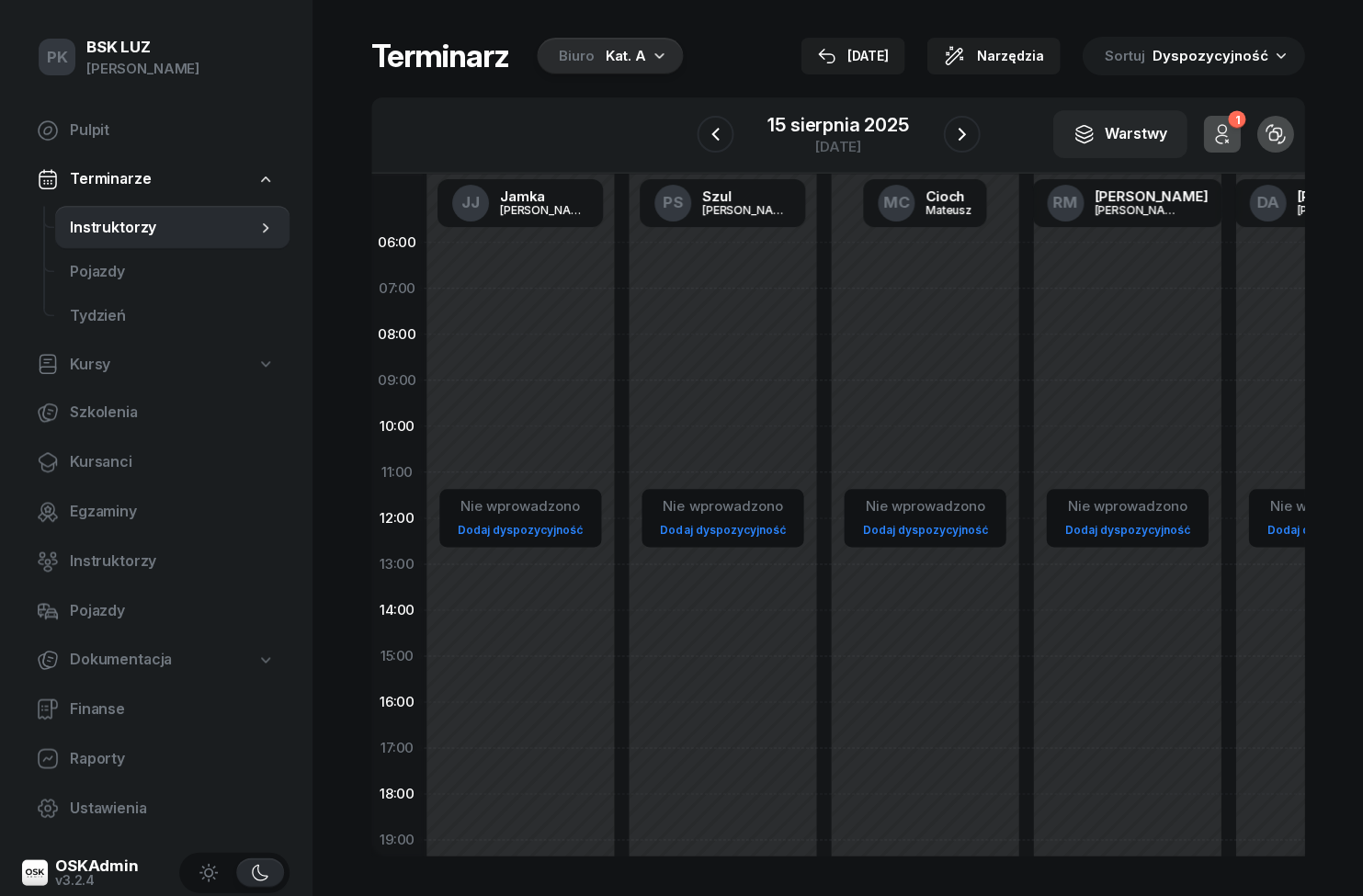
click at [723, 139] on icon "button" at bounding box center [715, 134] width 22 height 22
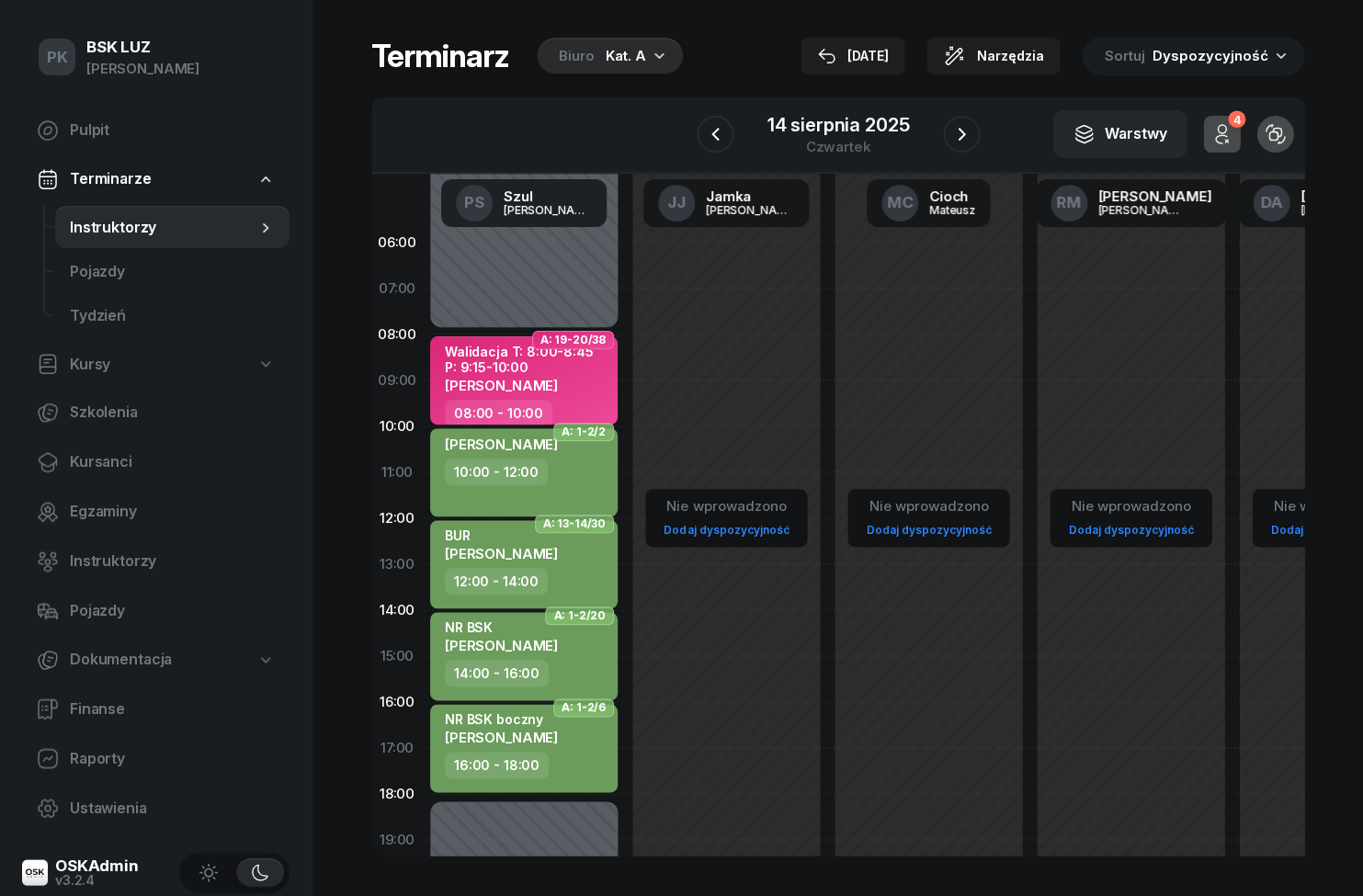
click at [964, 148] on button "button" at bounding box center [961, 134] width 37 height 37
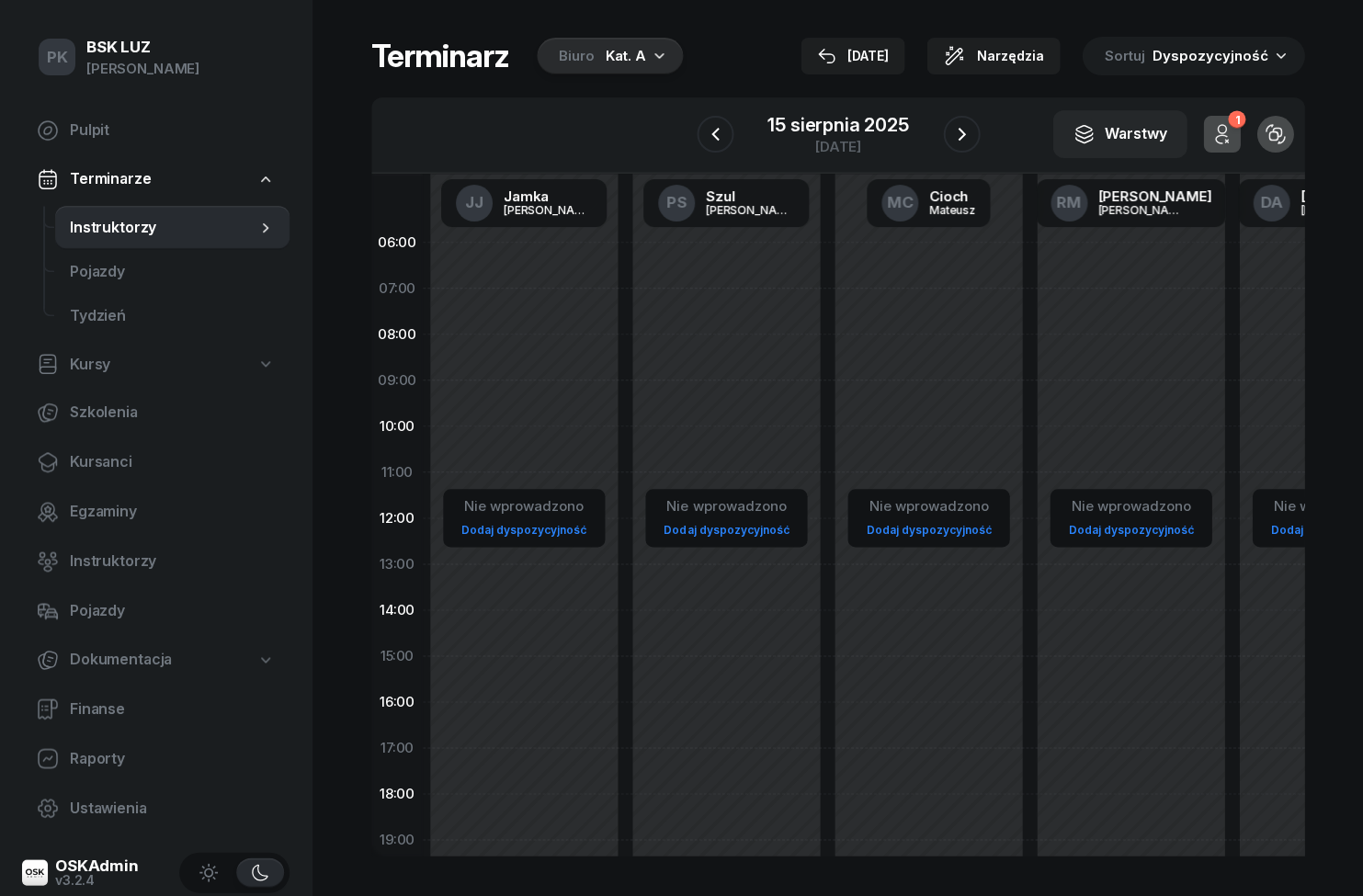
click at [954, 143] on icon "button" at bounding box center [961, 134] width 22 height 22
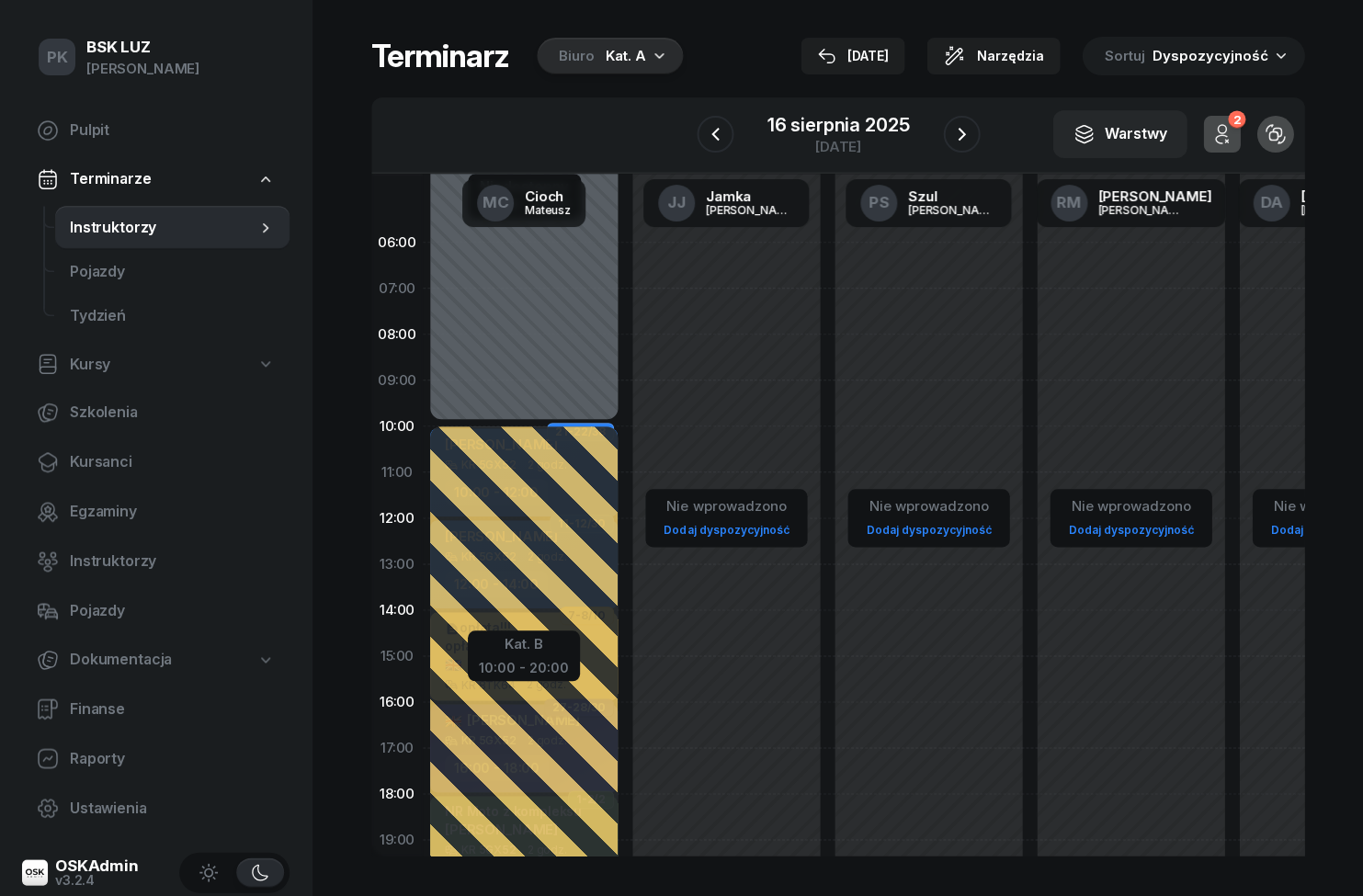
click at [957, 149] on button "button" at bounding box center [961, 134] width 37 height 37
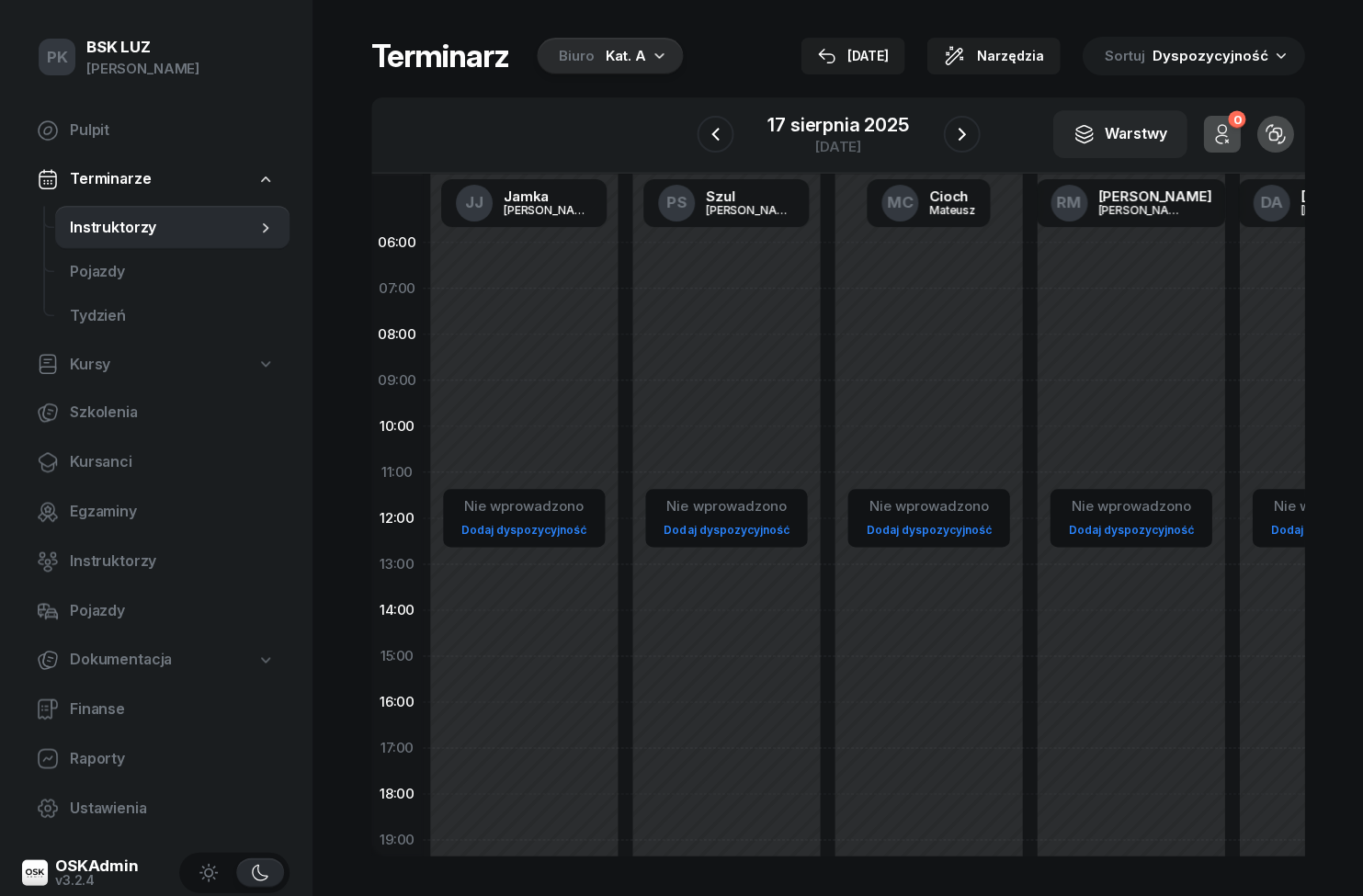
click at [965, 130] on icon "button" at bounding box center [961, 134] width 22 height 22
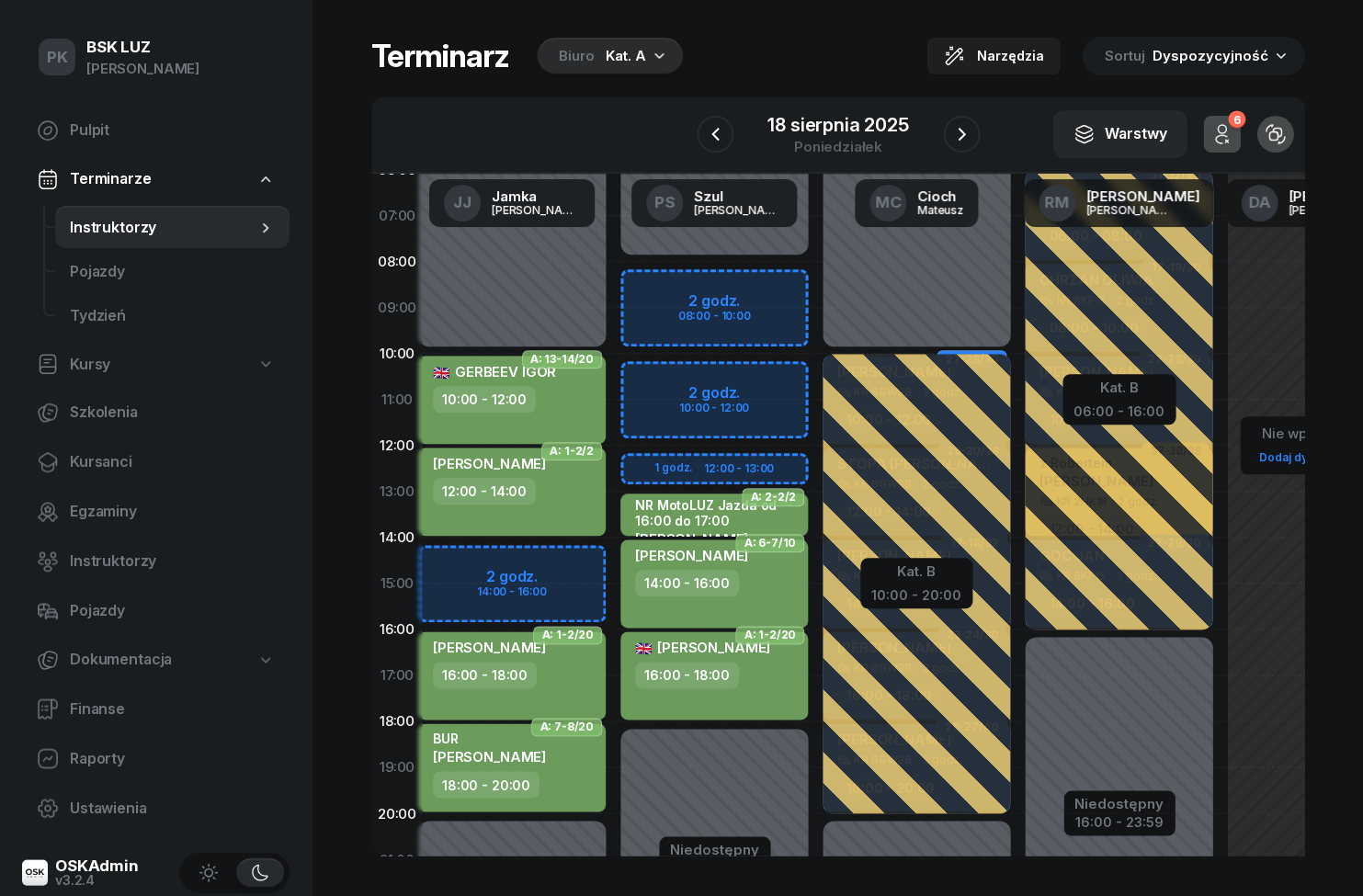
scroll to position [85, 34]
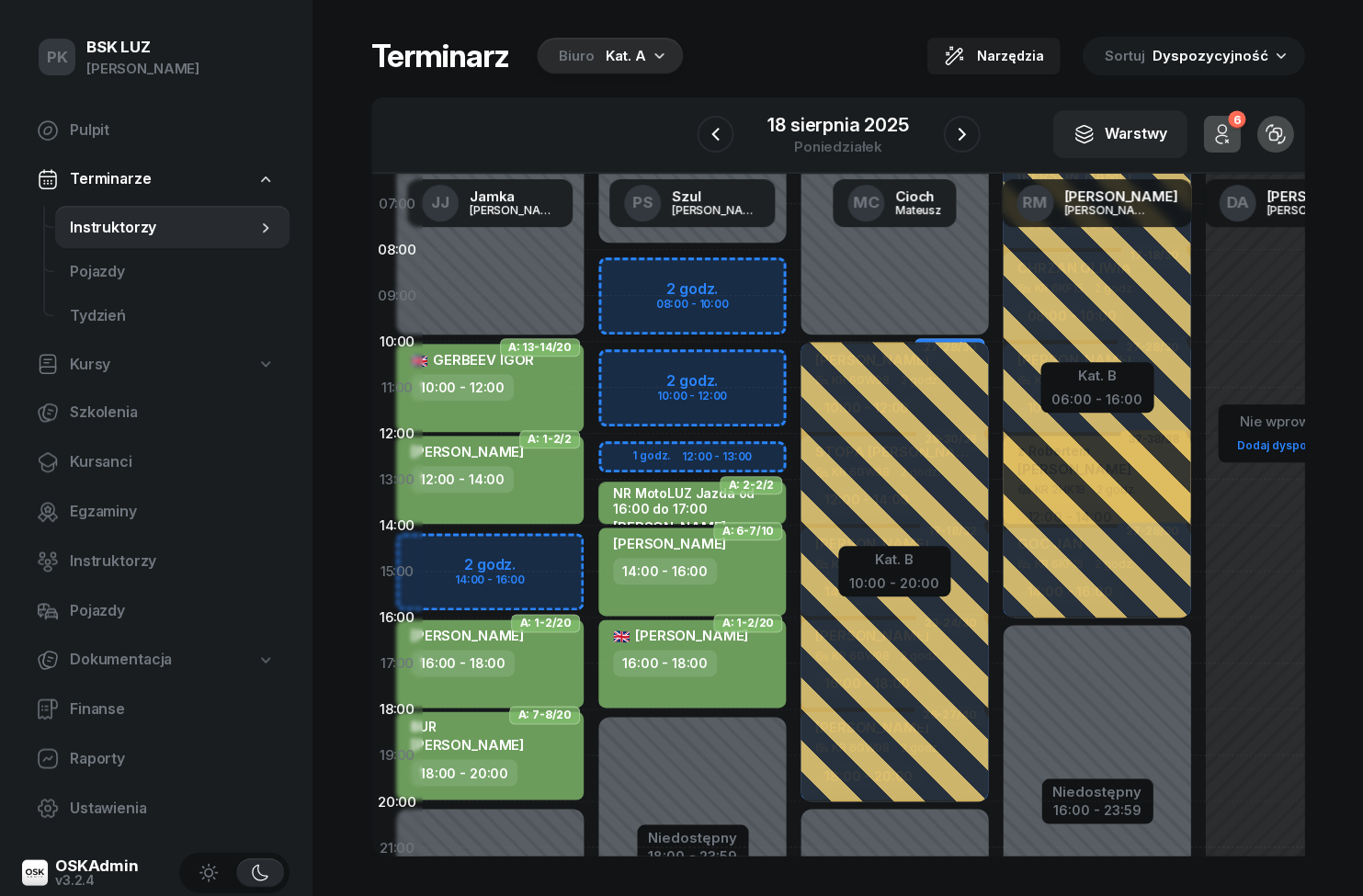
click at [969, 112] on div "[DATE]" at bounding box center [838, 135] width 283 height 52
click at [965, 138] on icon "button" at bounding box center [961, 134] width 22 height 22
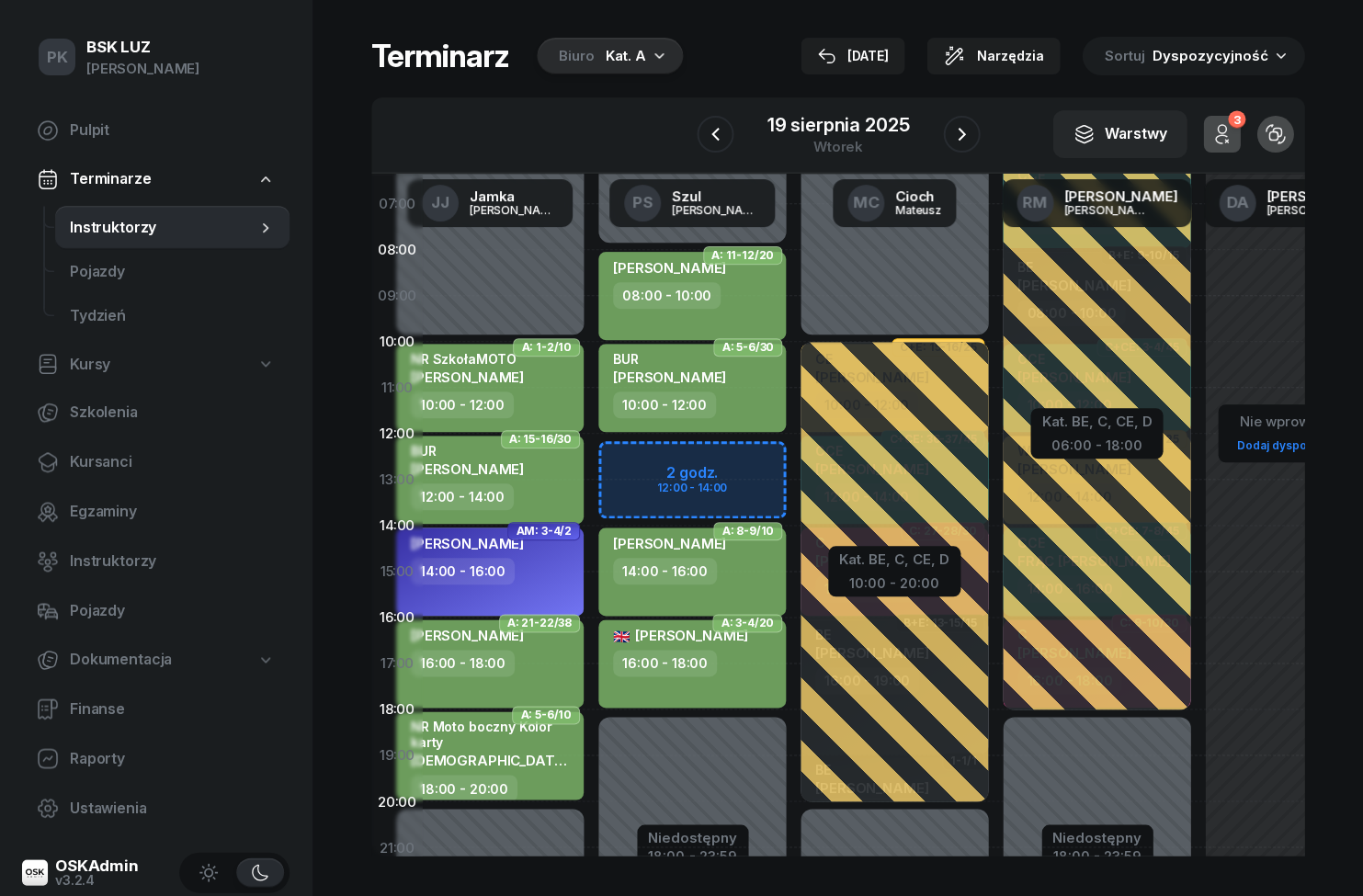
click at [970, 145] on button "button" at bounding box center [961, 134] width 37 height 37
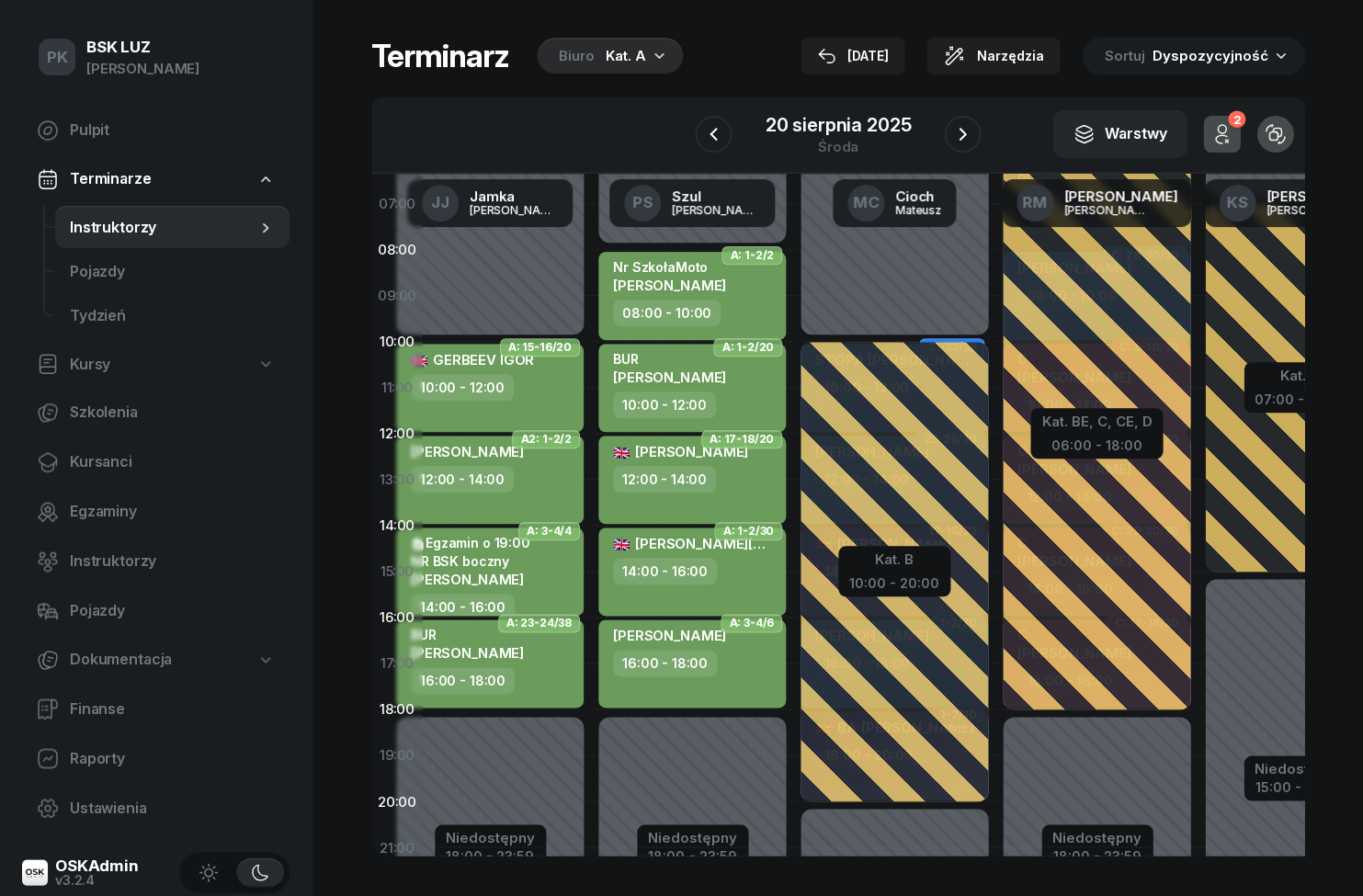
click at [972, 148] on button "button" at bounding box center [962, 134] width 37 height 37
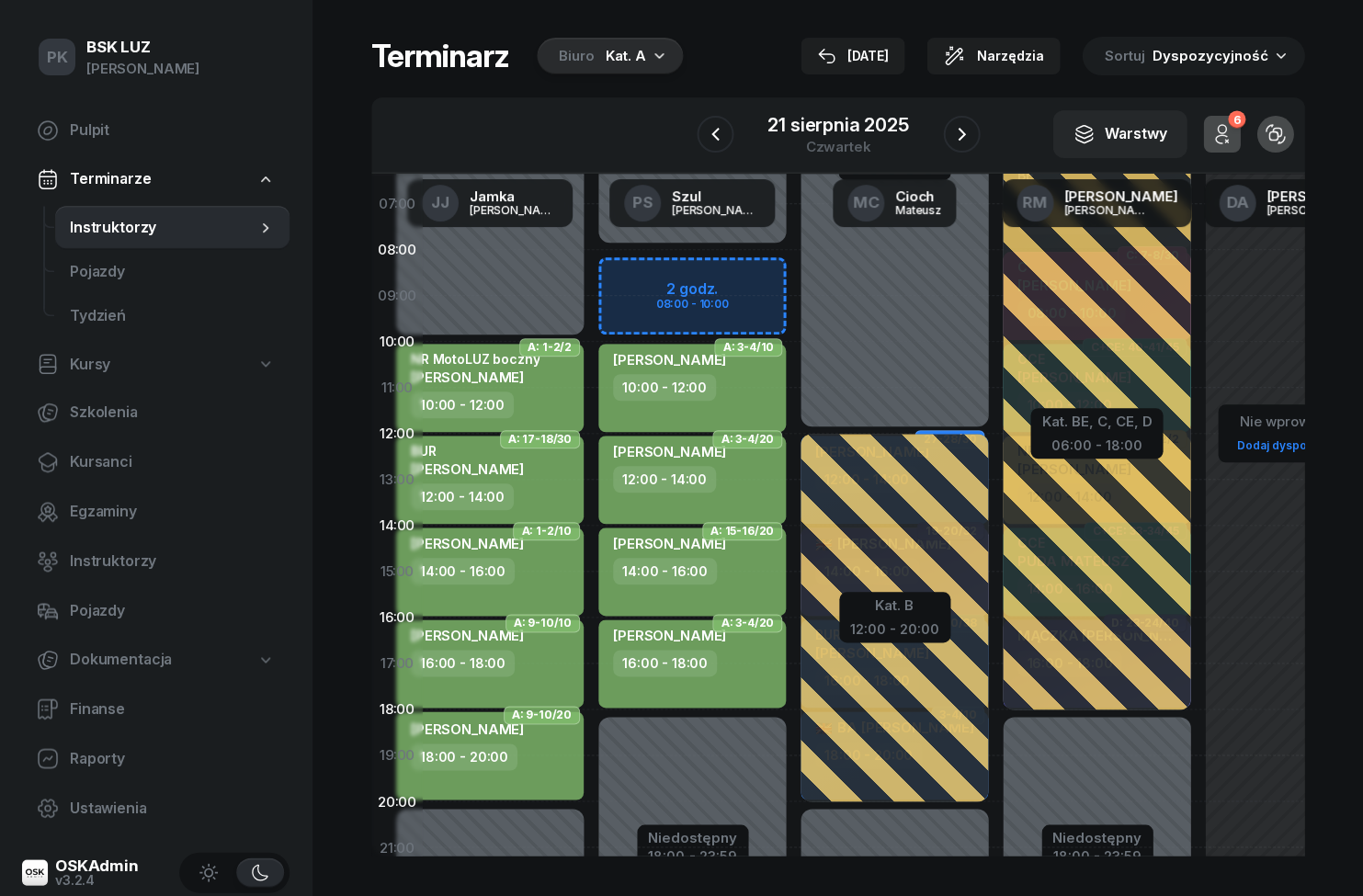
click at [970, 142] on icon "button" at bounding box center [961, 134] width 22 height 22
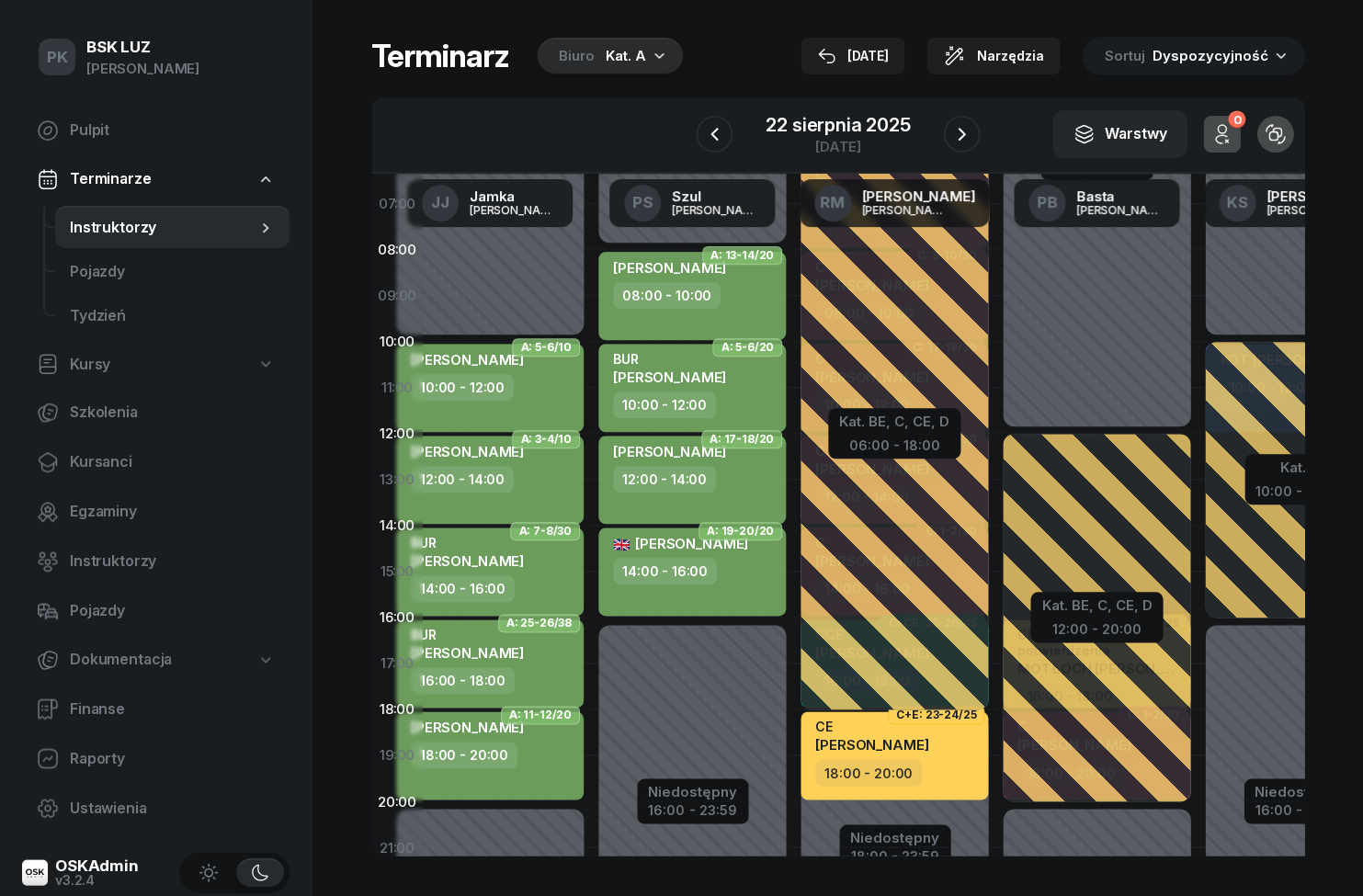
click at [976, 136] on button "button" at bounding box center [961, 134] width 37 height 37
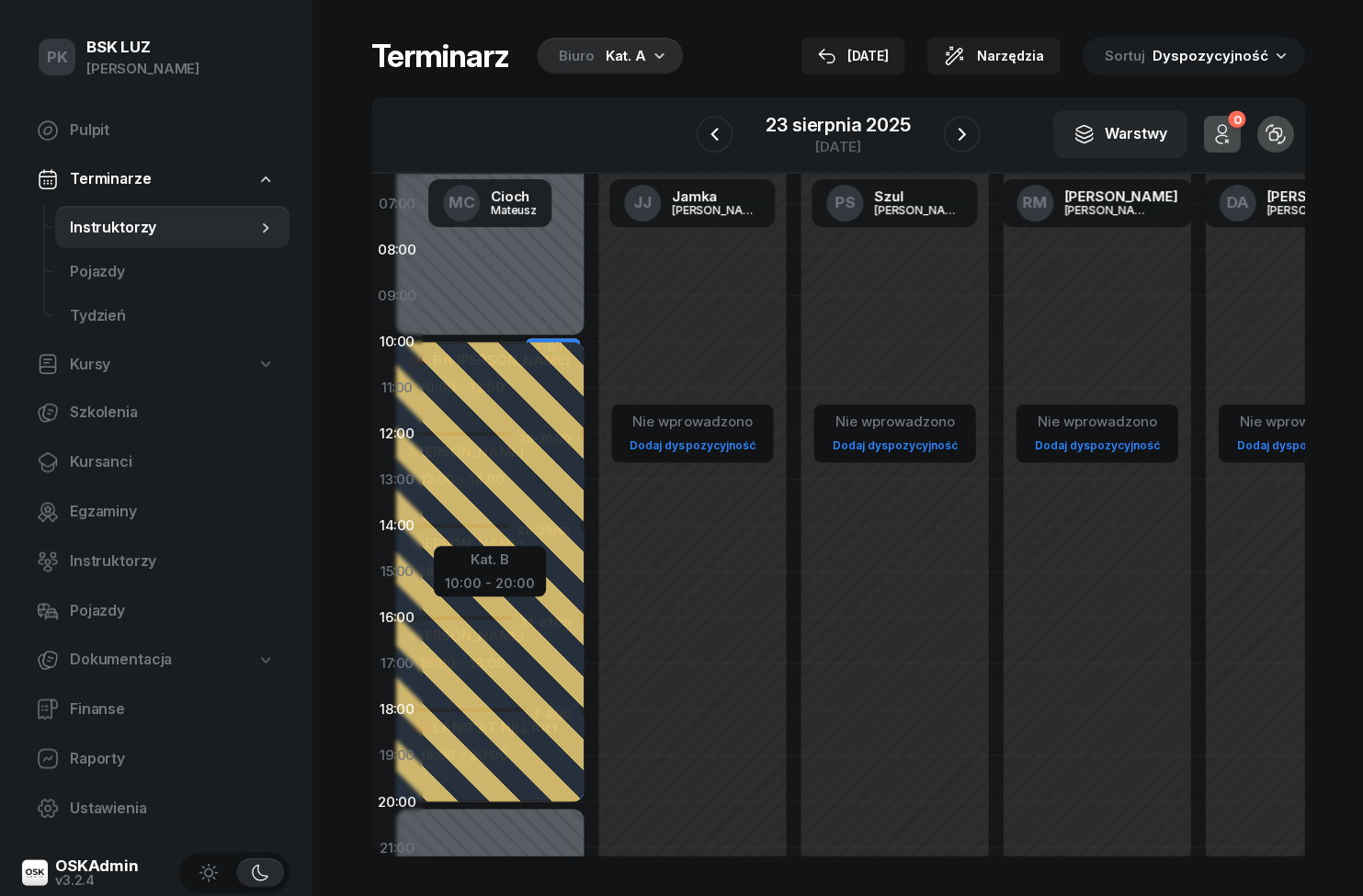
click at [977, 139] on button "button" at bounding box center [961, 134] width 37 height 37
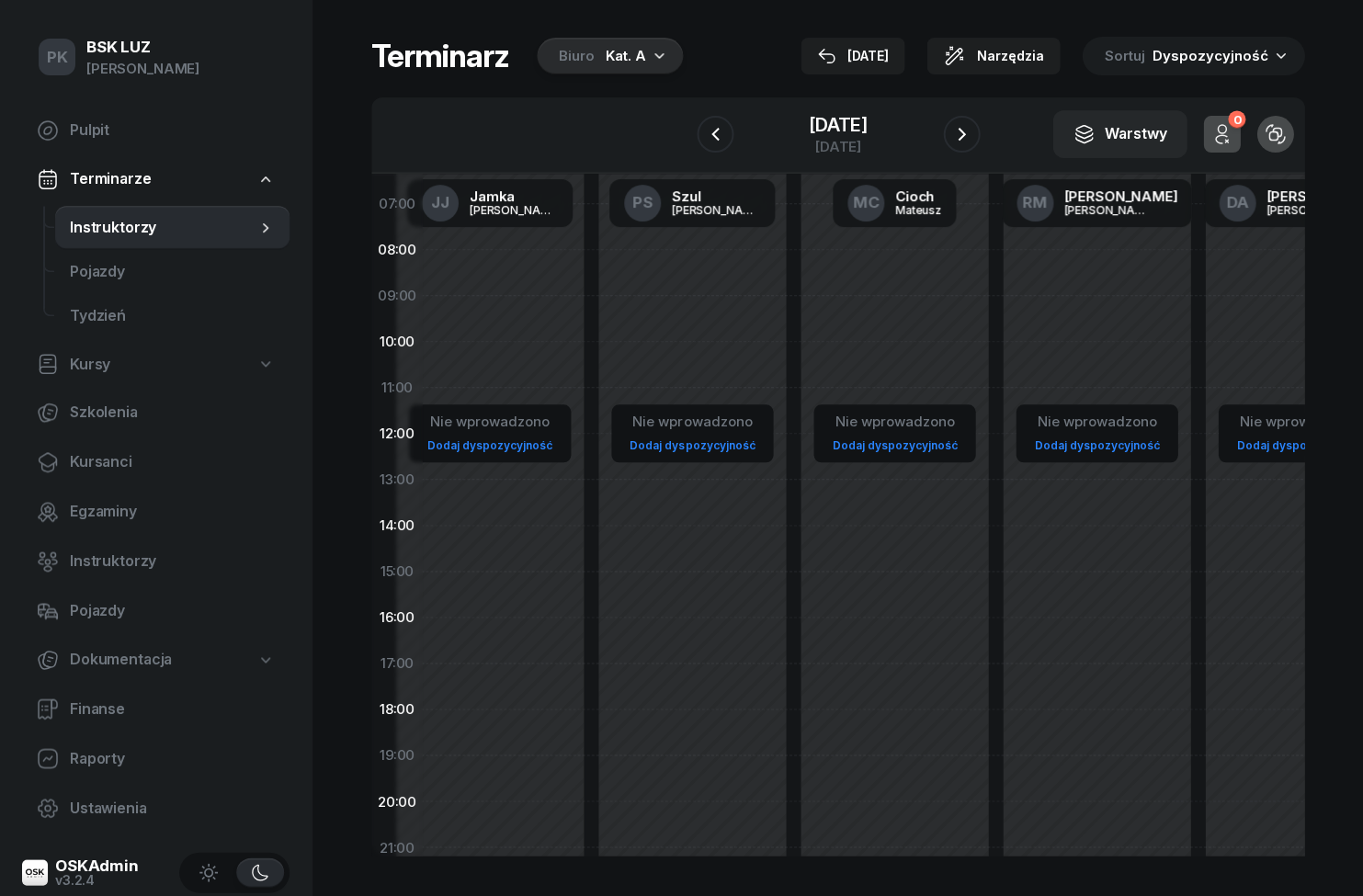
click at [959, 133] on icon "button" at bounding box center [961, 134] width 22 height 22
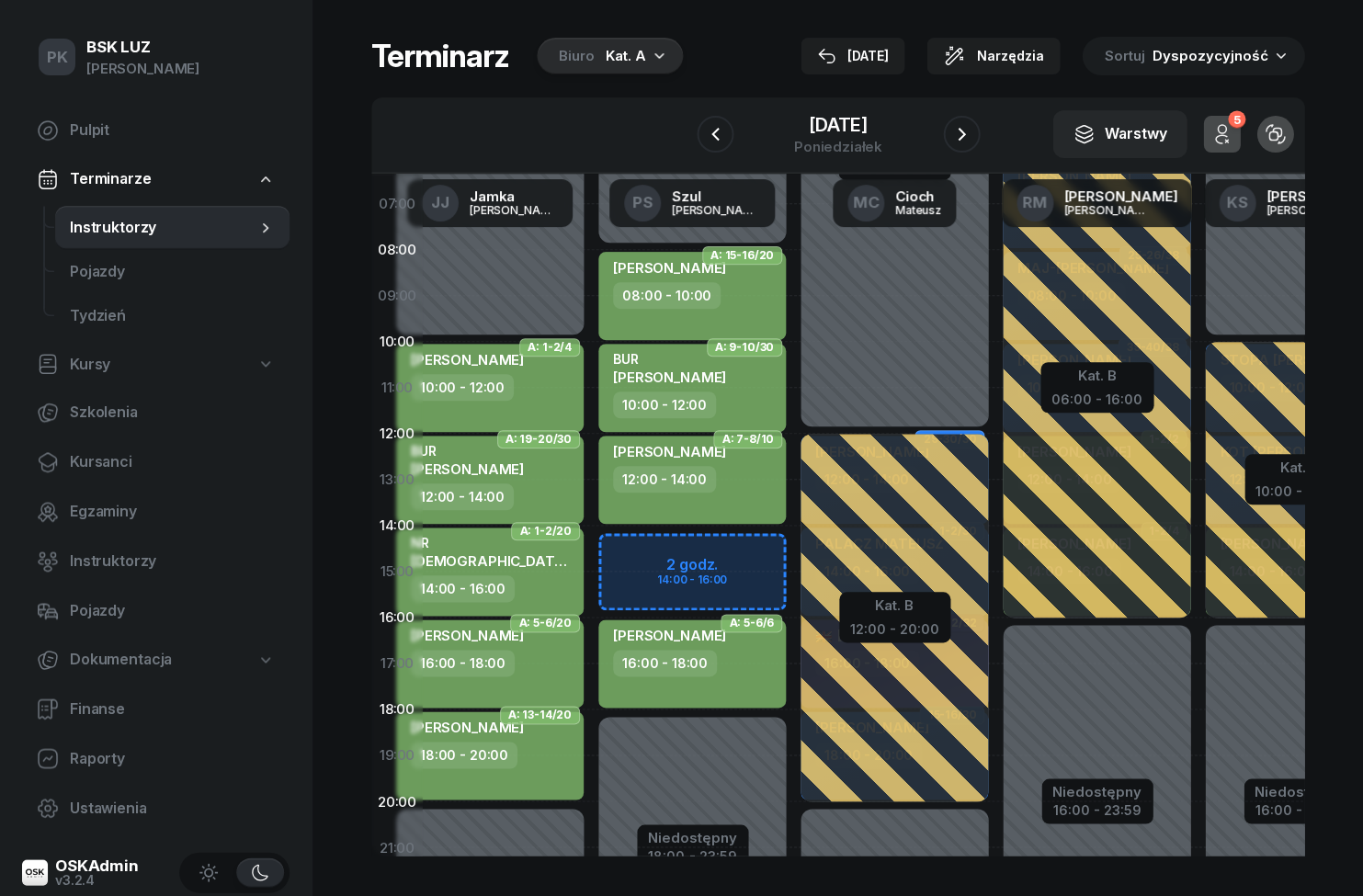
click at [975, 137] on button "button" at bounding box center [961, 134] width 37 height 37
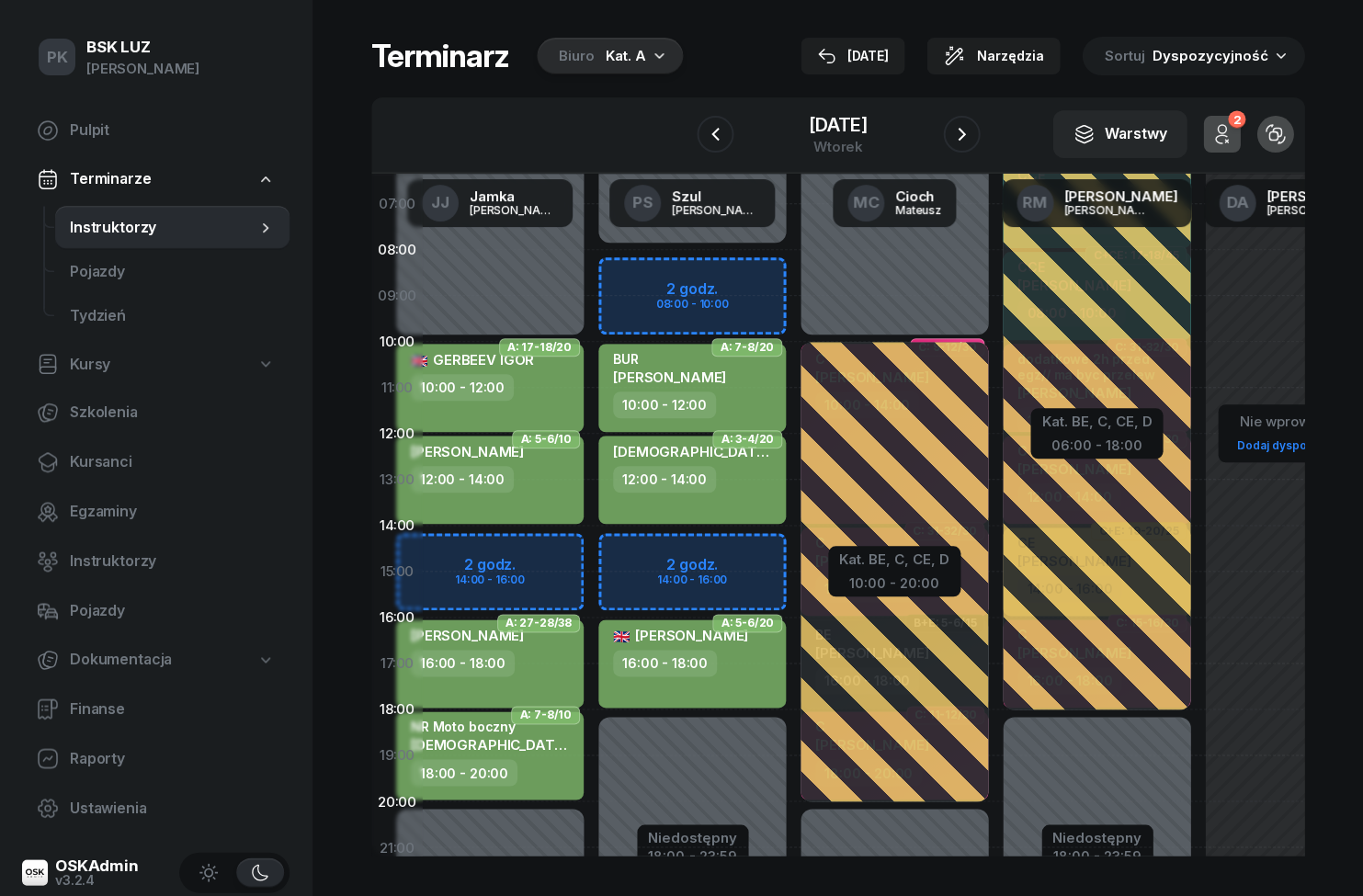
click at [966, 133] on icon "button" at bounding box center [961, 134] width 22 height 22
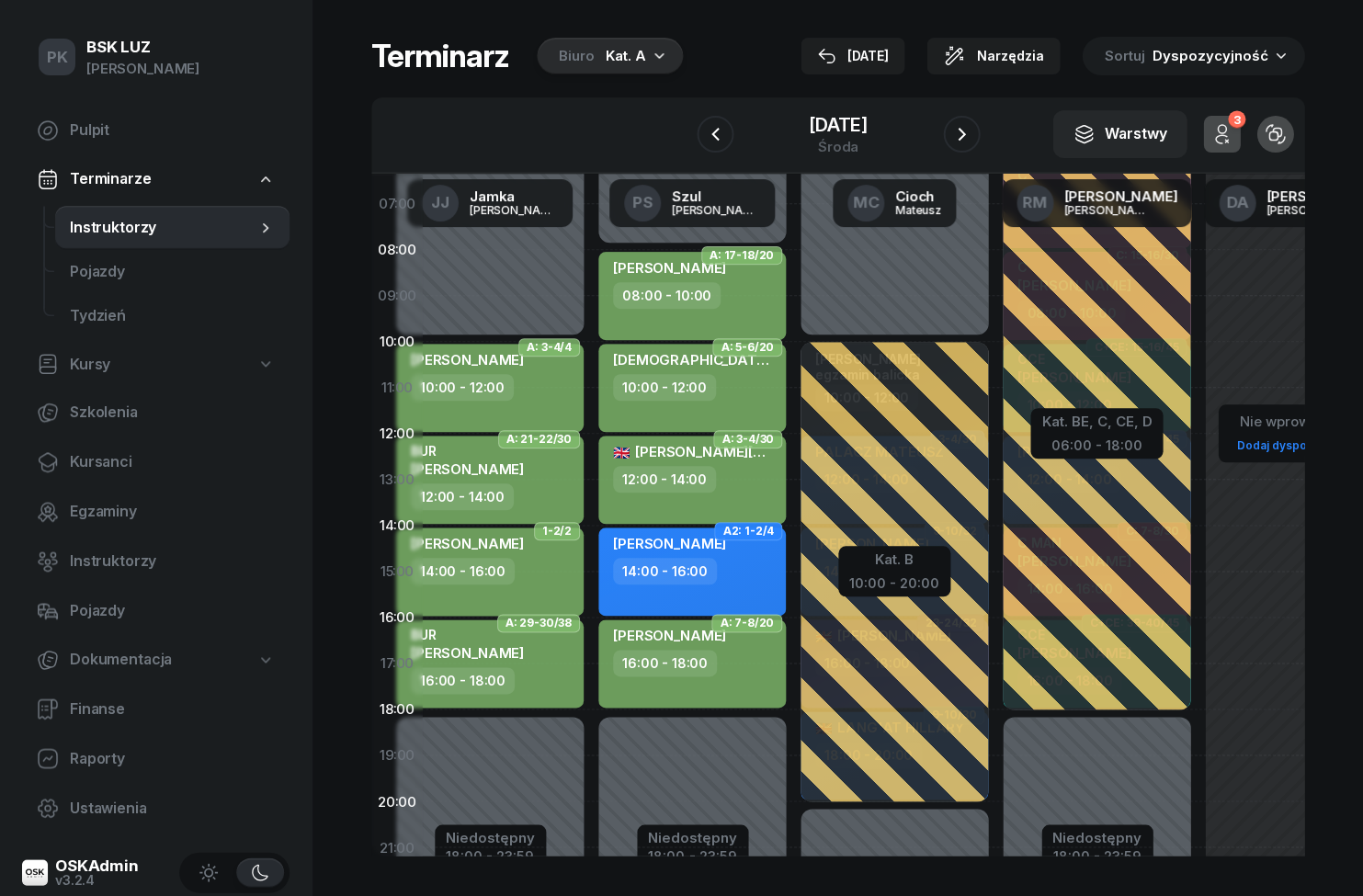
click at [967, 135] on icon "button" at bounding box center [961, 134] width 22 height 22
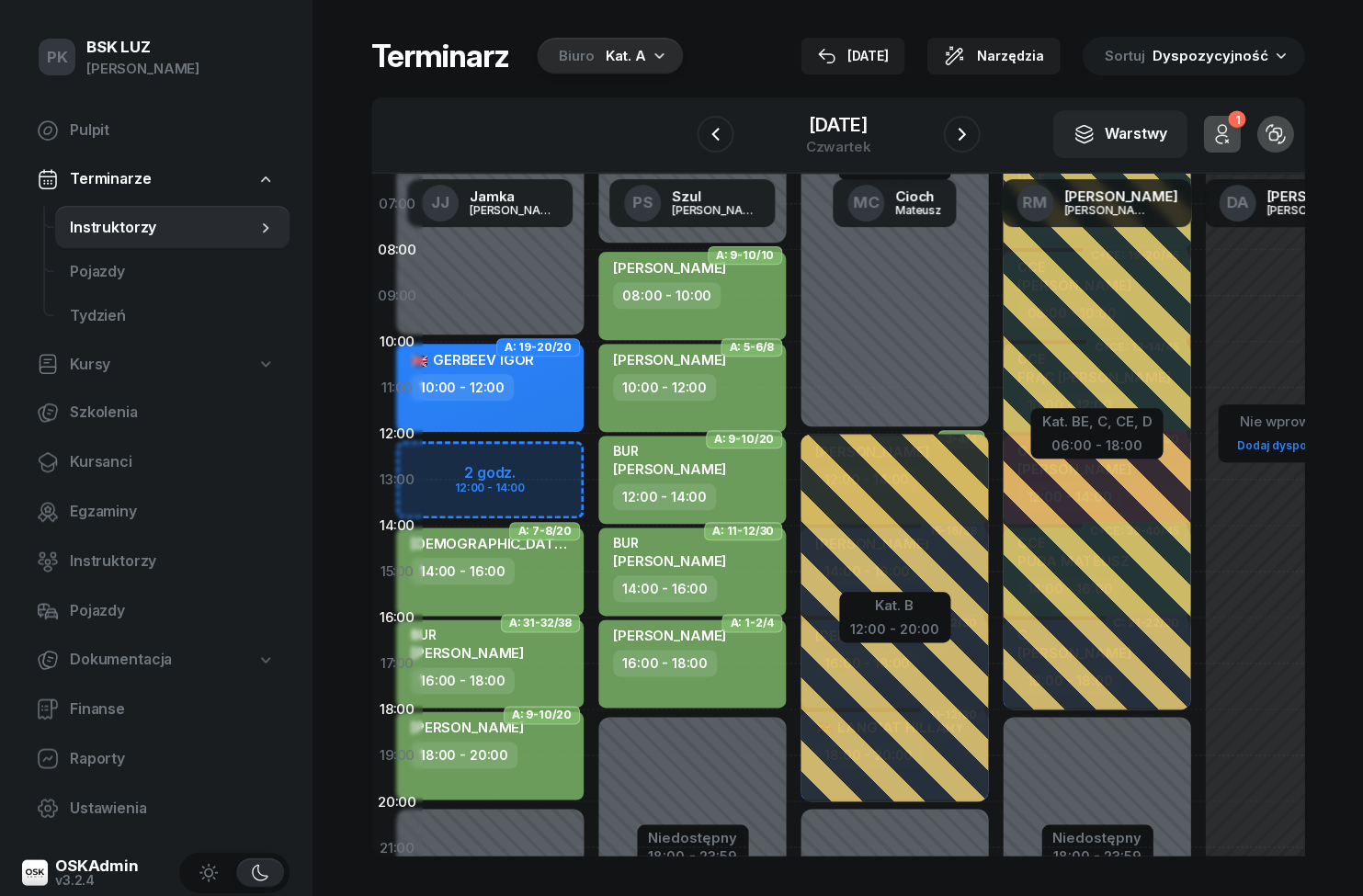
click at [979, 131] on button "button" at bounding box center [961, 134] width 37 height 37
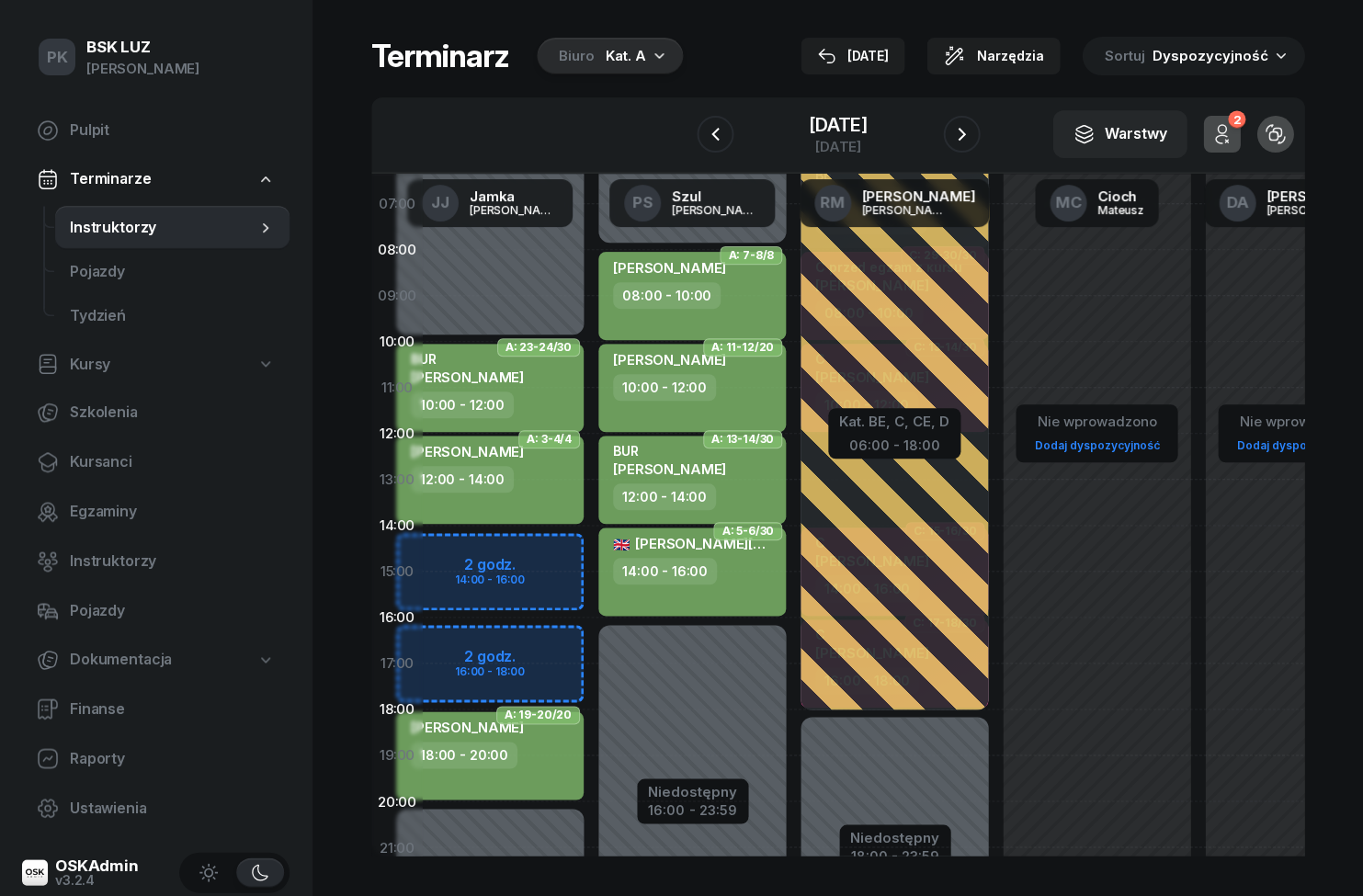
click at [972, 136] on icon "button" at bounding box center [961, 134] width 22 height 22
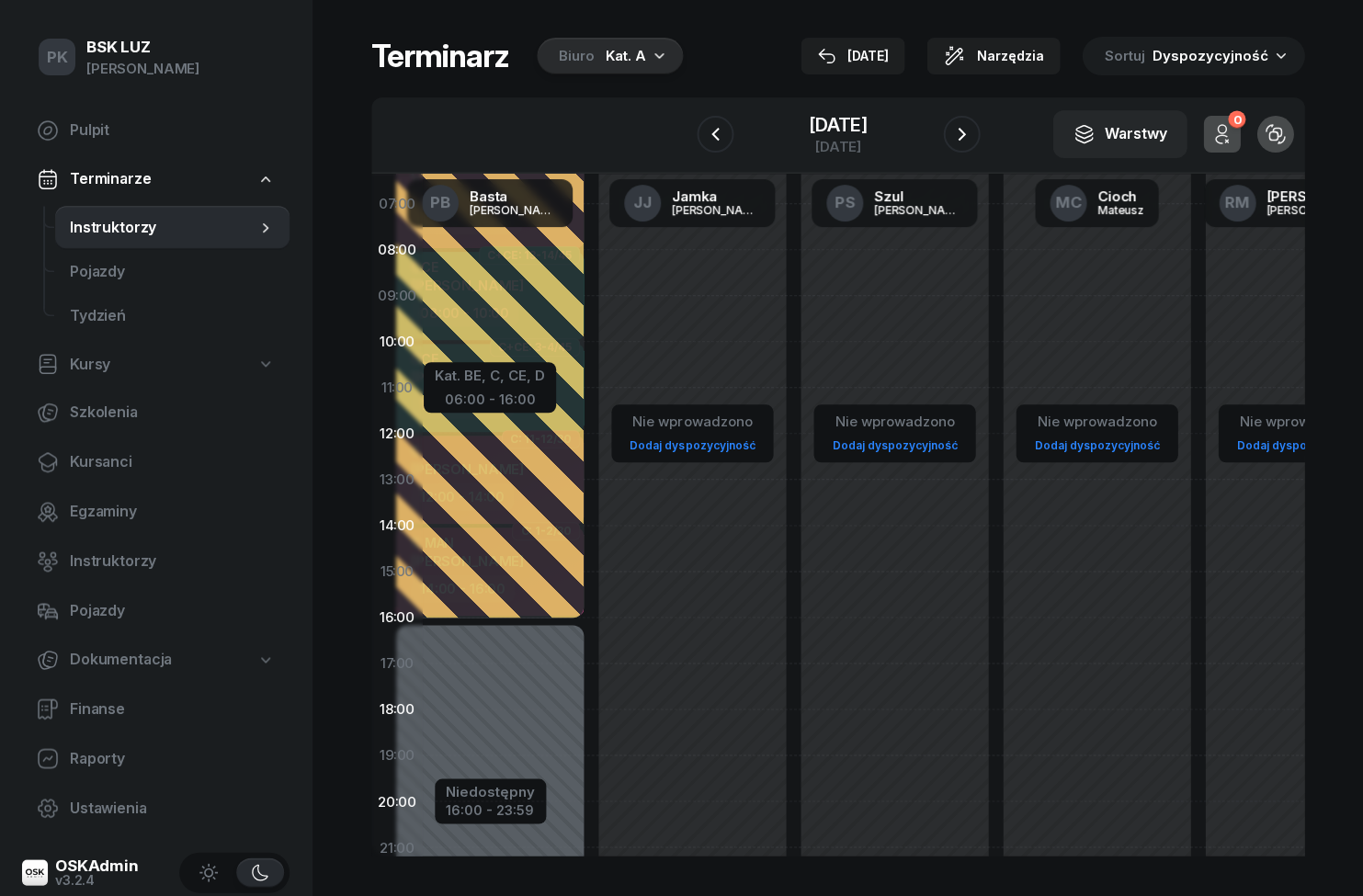
click at [965, 138] on icon "button" at bounding box center [961, 134] width 22 height 22
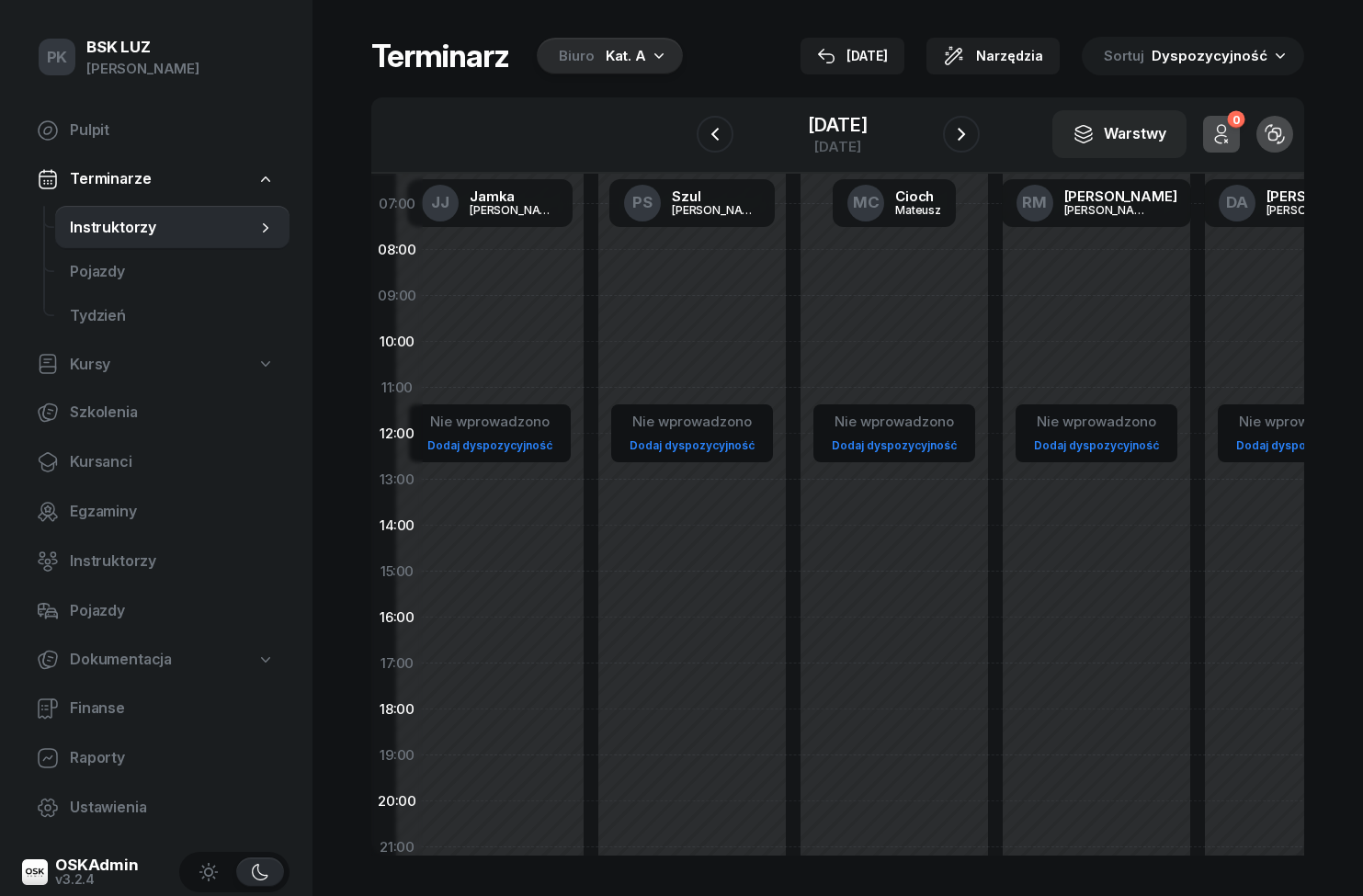
scroll to position [71, 0]
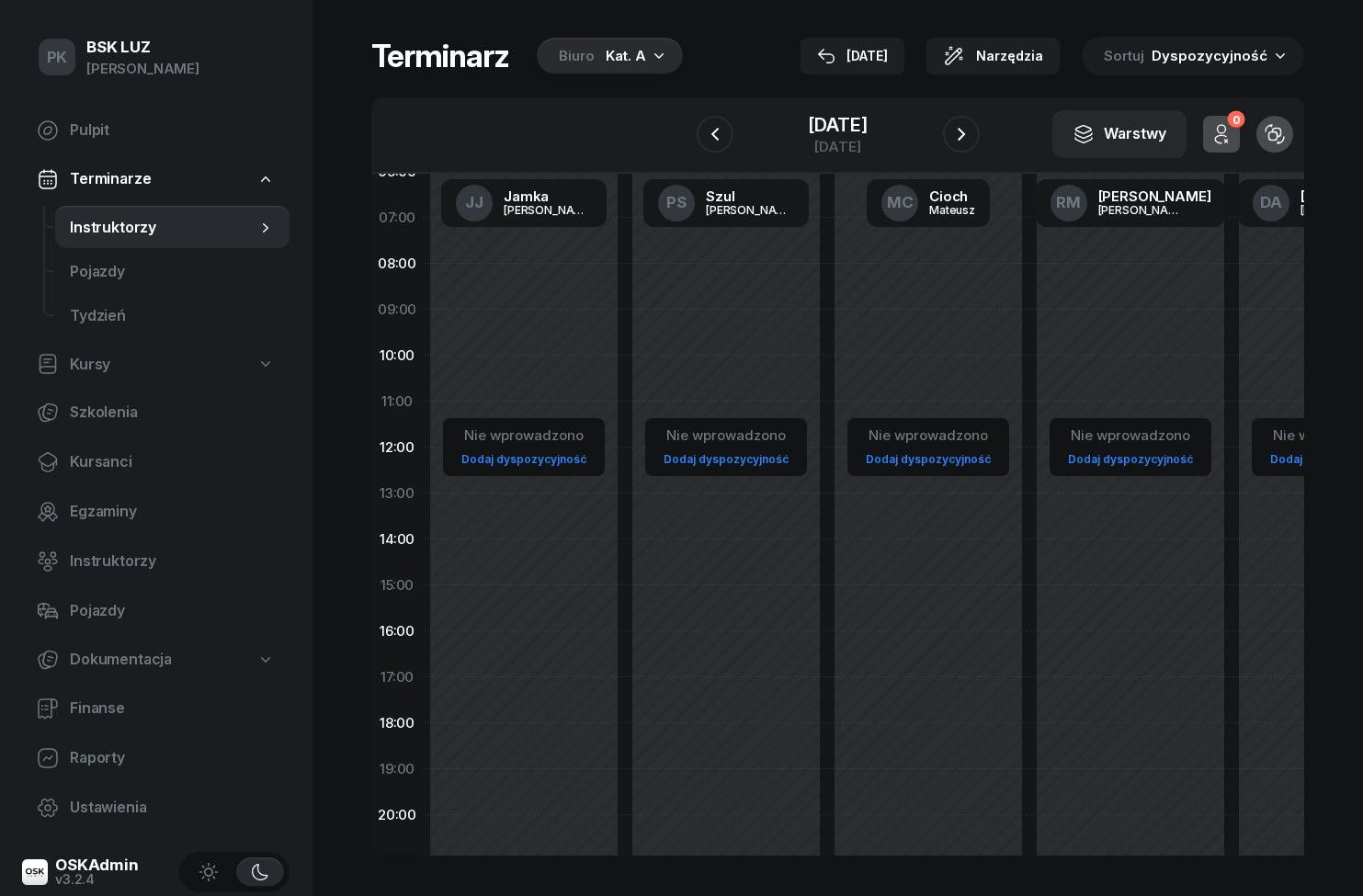
click at [627, 55] on div "Kat. A" at bounding box center [626, 55] width 40 height 22
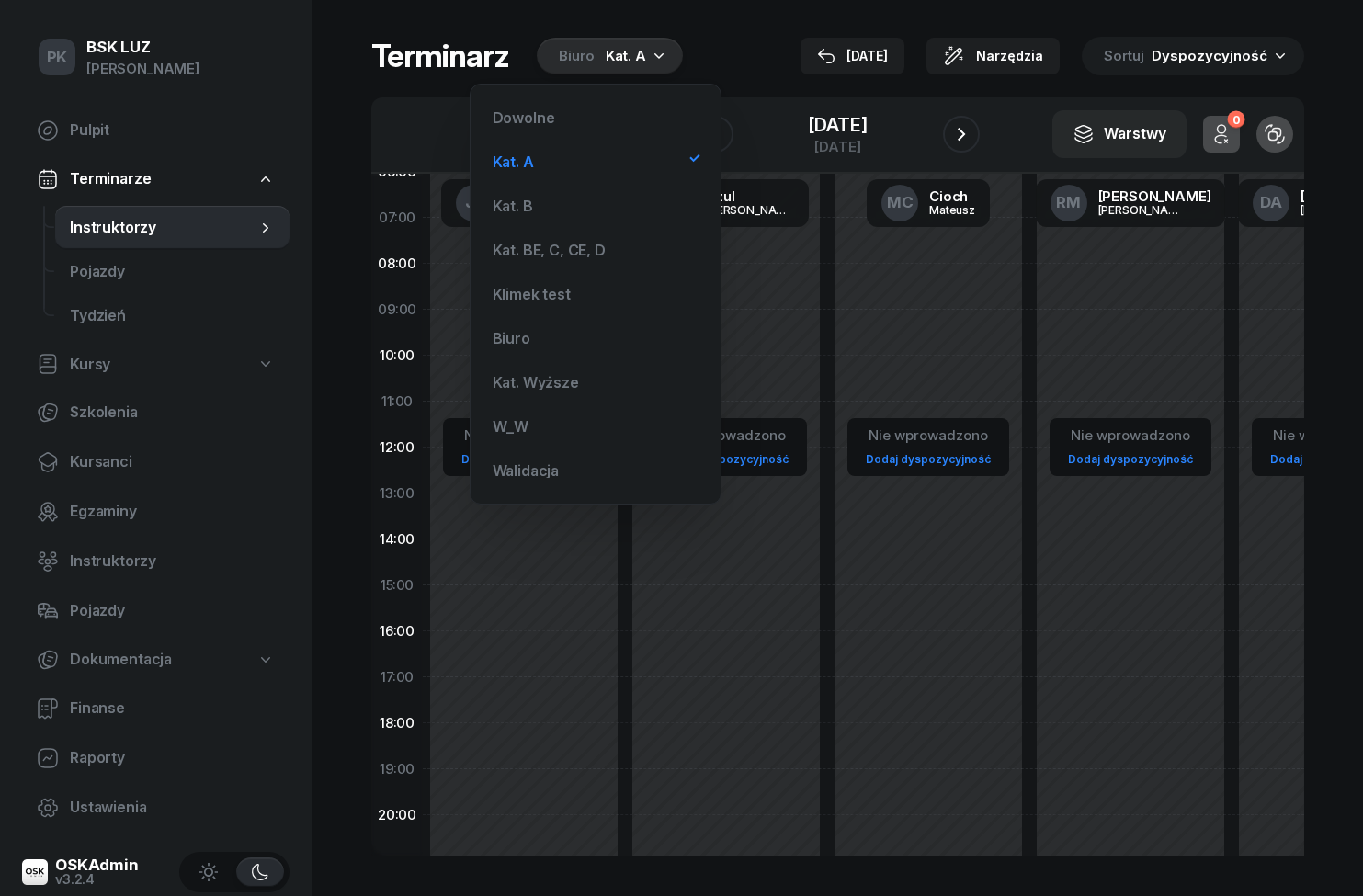
click at [497, 340] on div "Biuro" at bounding box center [511, 338] width 37 height 14
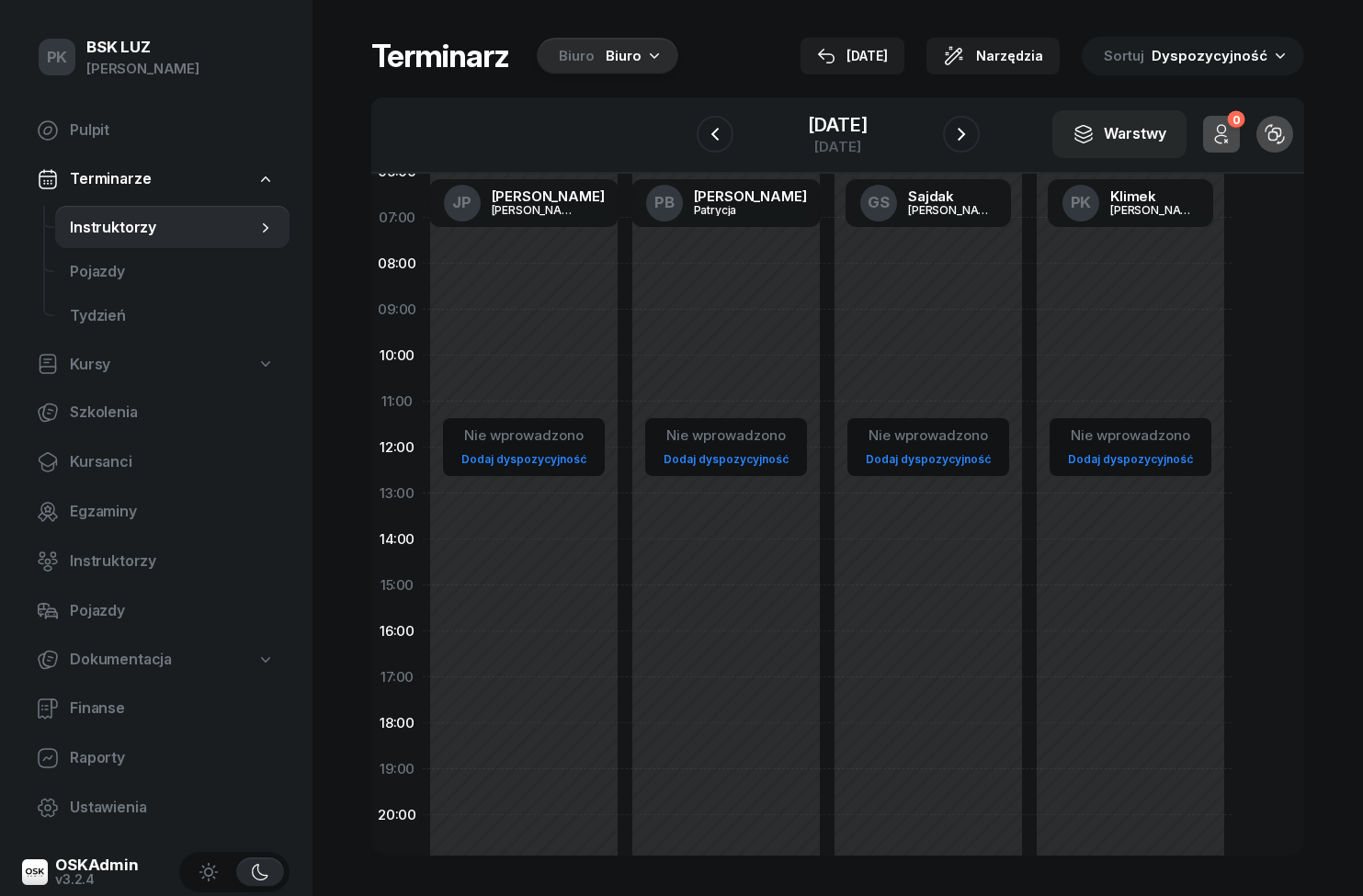
click at [882, 54] on div "[DATE]" at bounding box center [852, 55] width 71 height 22
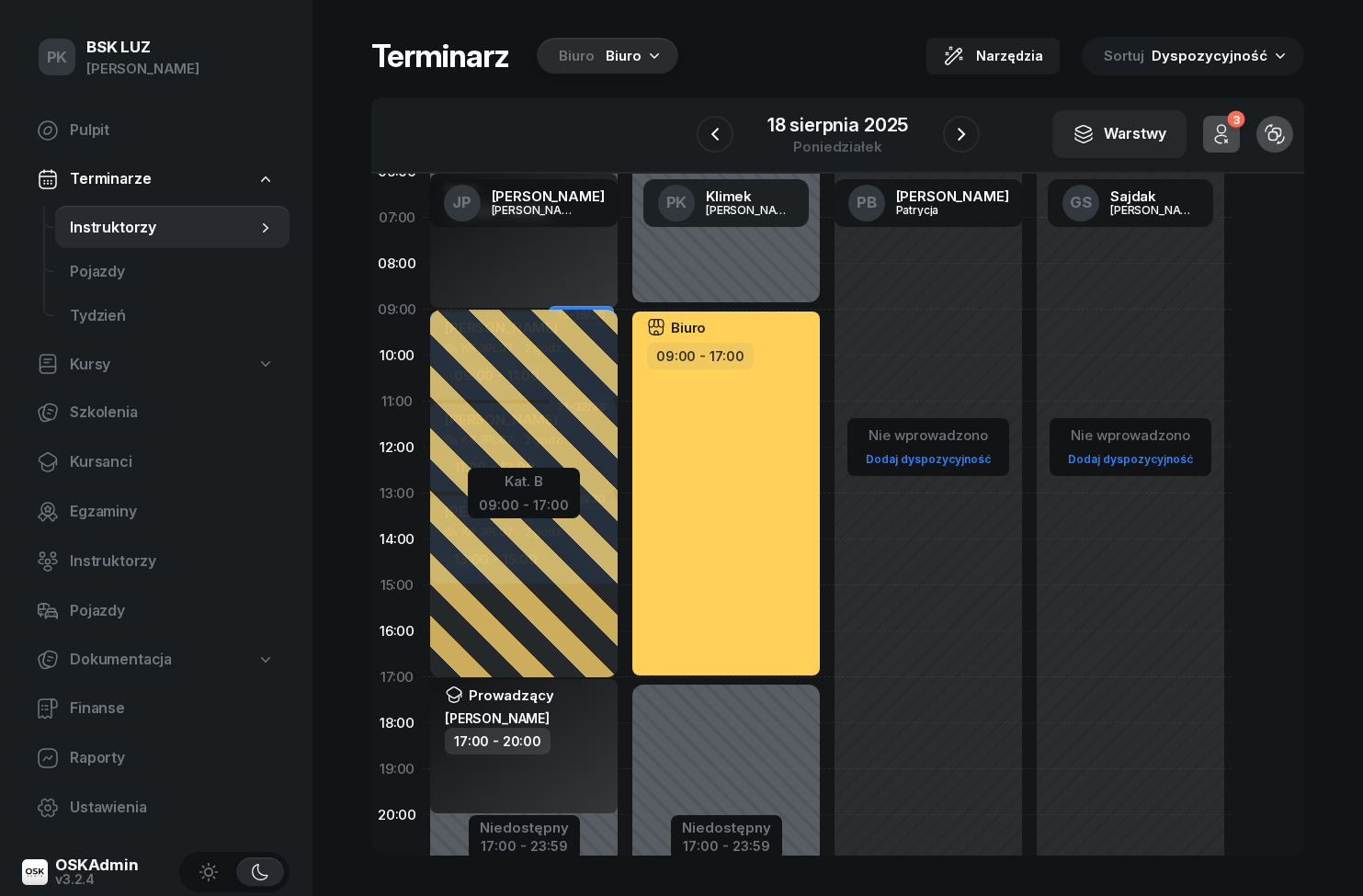
click at [753, 483] on div "Biuro 09:00 - 17:00" at bounding box center [726, 493] width 187 height 364
select select "09"
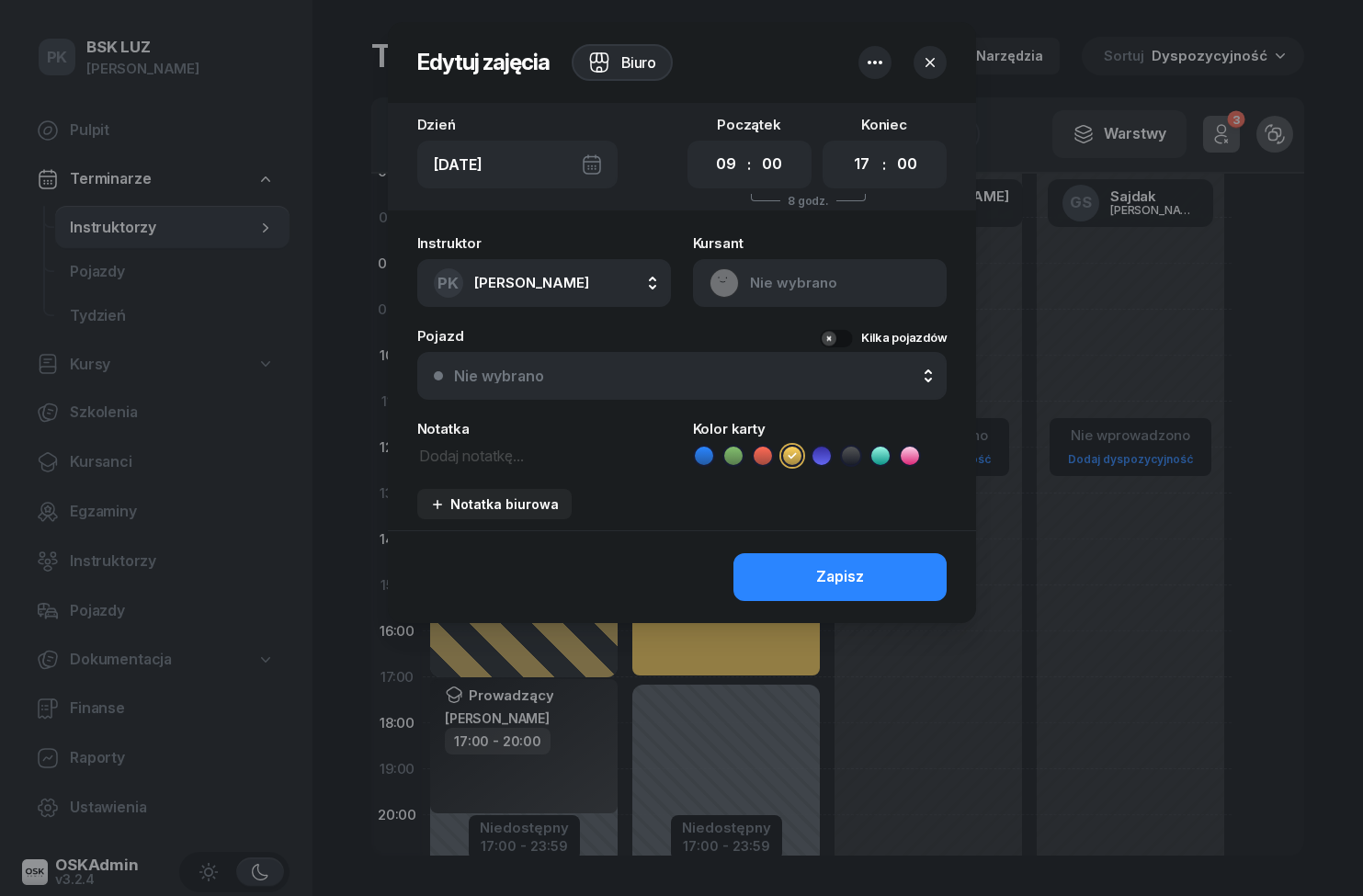
click at [898, 242] on div "[DEMOGRAPHIC_DATA] Nie wybrano" at bounding box center [820, 272] width 254 height 71
click at [869, 164] on select "00 01 02 03 04 05 06 07 08 09 10 11 12 13 14 15 16 17 18 19 20 21 22 23" at bounding box center [861, 164] width 35 height 38
select select "18"
click at [920, 170] on select "00 05 10 15 20 25 30 35 40 45 50 55" at bounding box center [907, 164] width 35 height 38
select select "15"
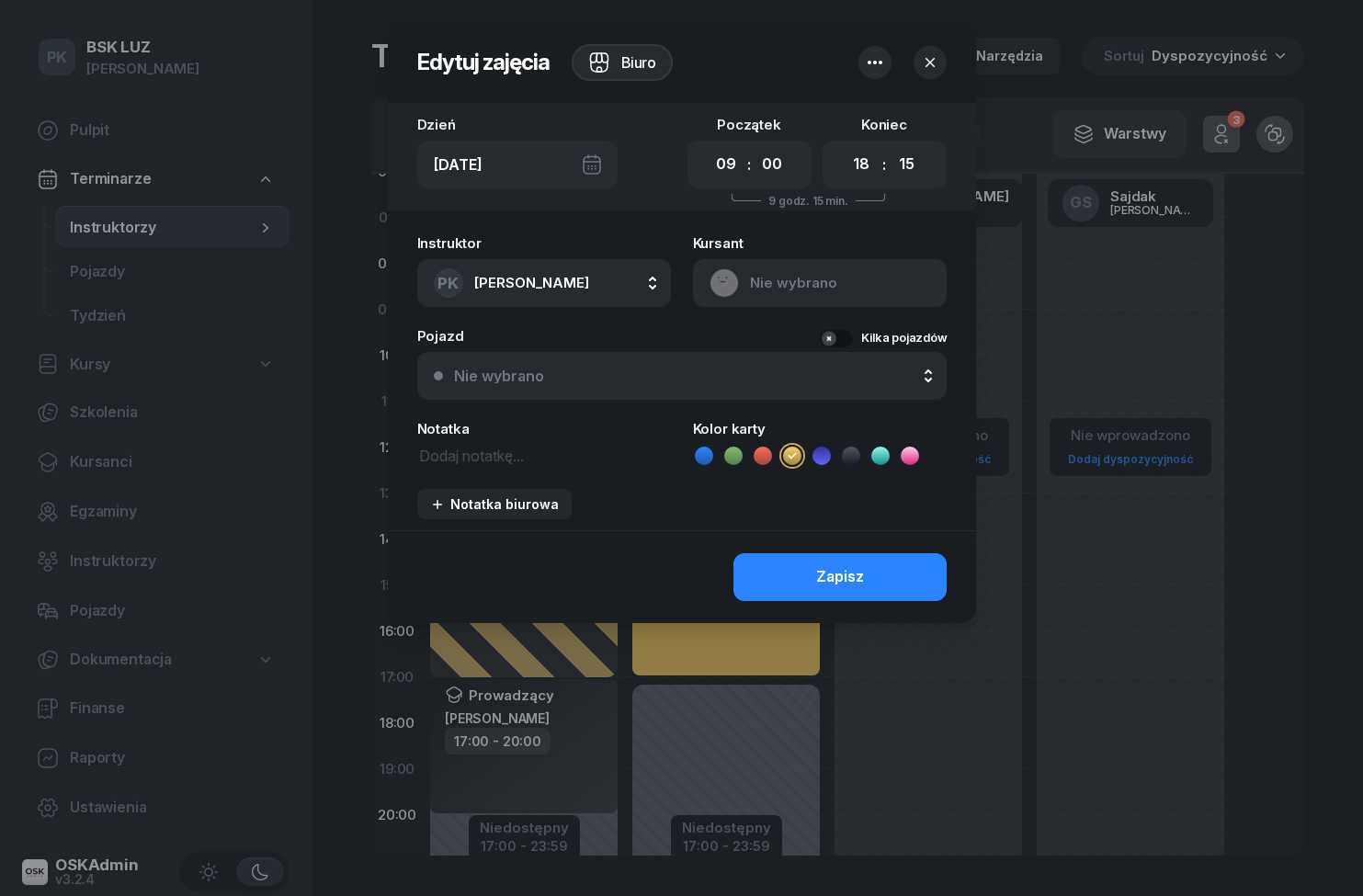
click at [890, 574] on button "Zapisz" at bounding box center [840, 577] width 213 height 48
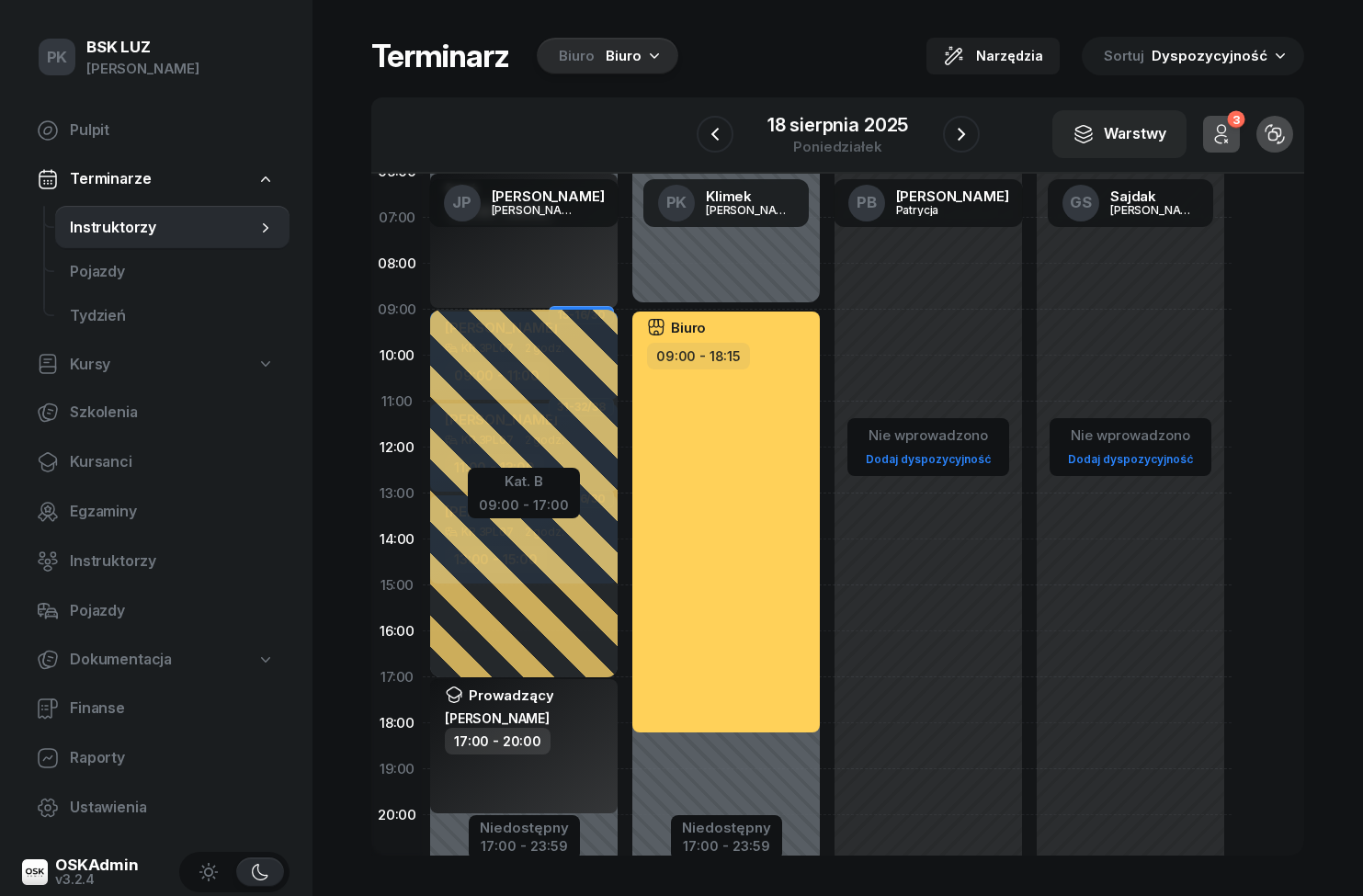
click at [974, 131] on button "button" at bounding box center [961, 134] width 37 height 37
